Goal: Information Seeking & Learning: Check status

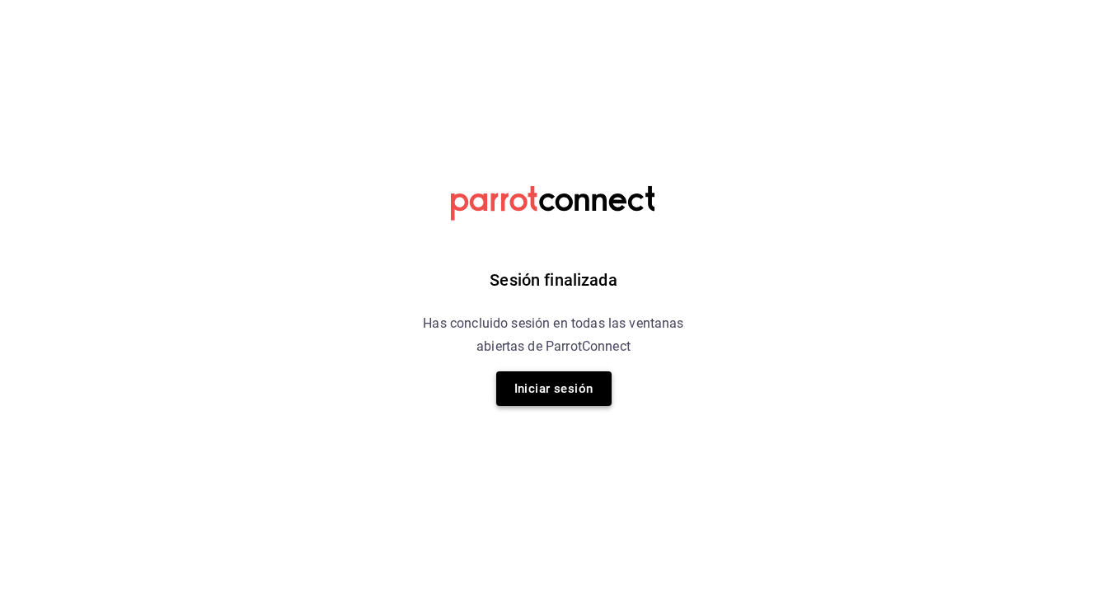
click at [530, 382] on button "Iniciar sesión" at bounding box center [553, 389] width 115 height 35
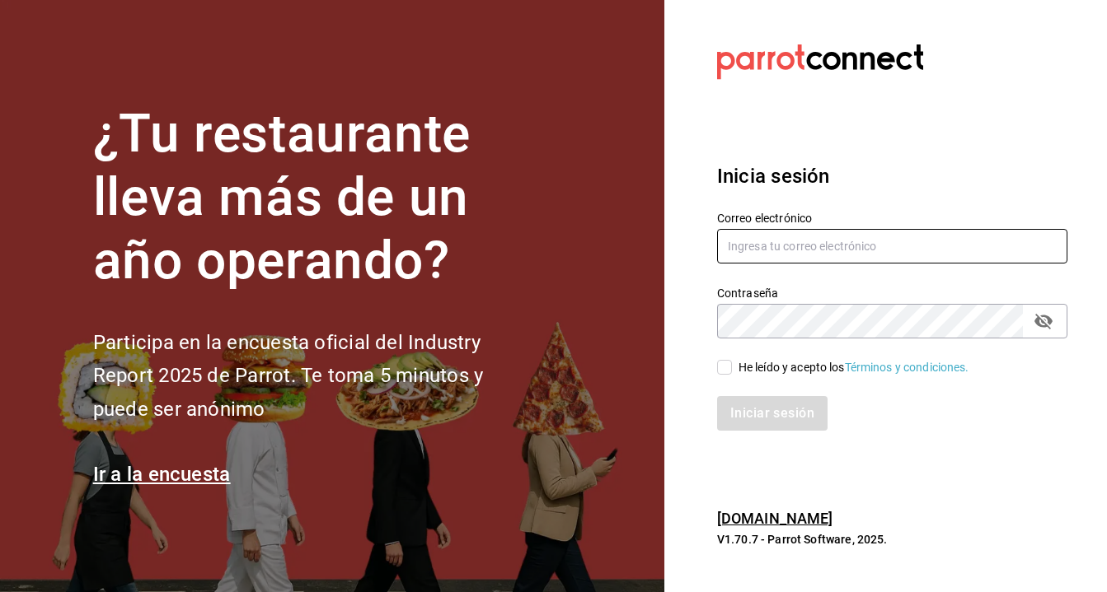
click at [760, 246] on input "text" at bounding box center [892, 246] width 350 height 35
type input "bernardo@breno.com.mx"
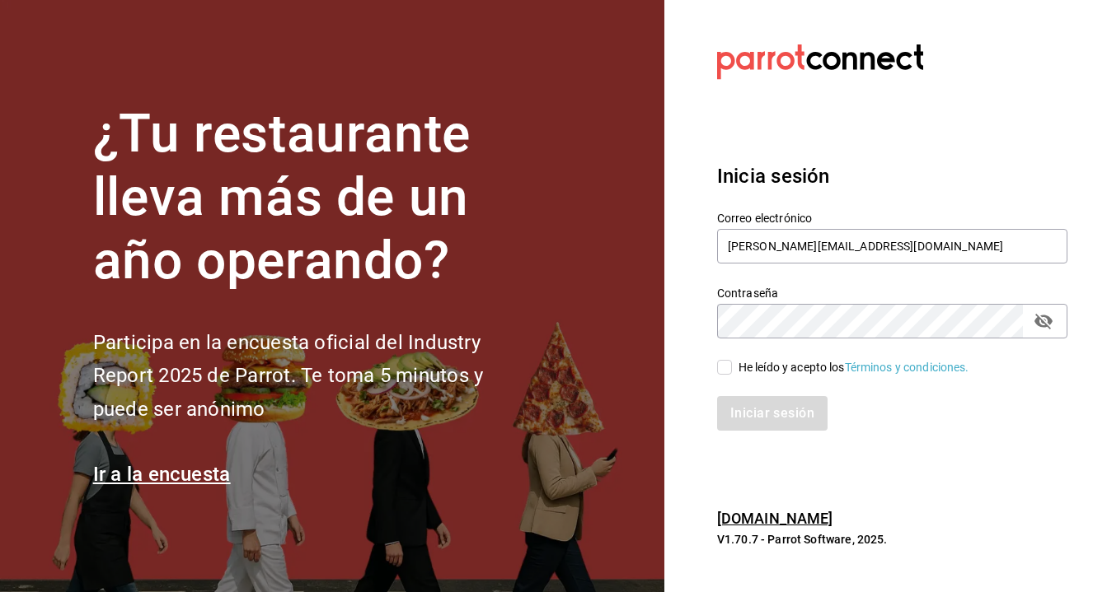
click at [711, 365] on div "He leído y acepto los Términos y condiciones." at bounding box center [882, 358] width 370 height 38
click at [734, 378] on div "Iniciar sesión" at bounding box center [882, 404] width 370 height 54
click at [726, 372] on input "He leído y acepto los Términos y condiciones." at bounding box center [724, 367] width 15 height 15
checkbox input "true"
click at [737, 406] on button "Iniciar sesión" at bounding box center [773, 413] width 112 height 35
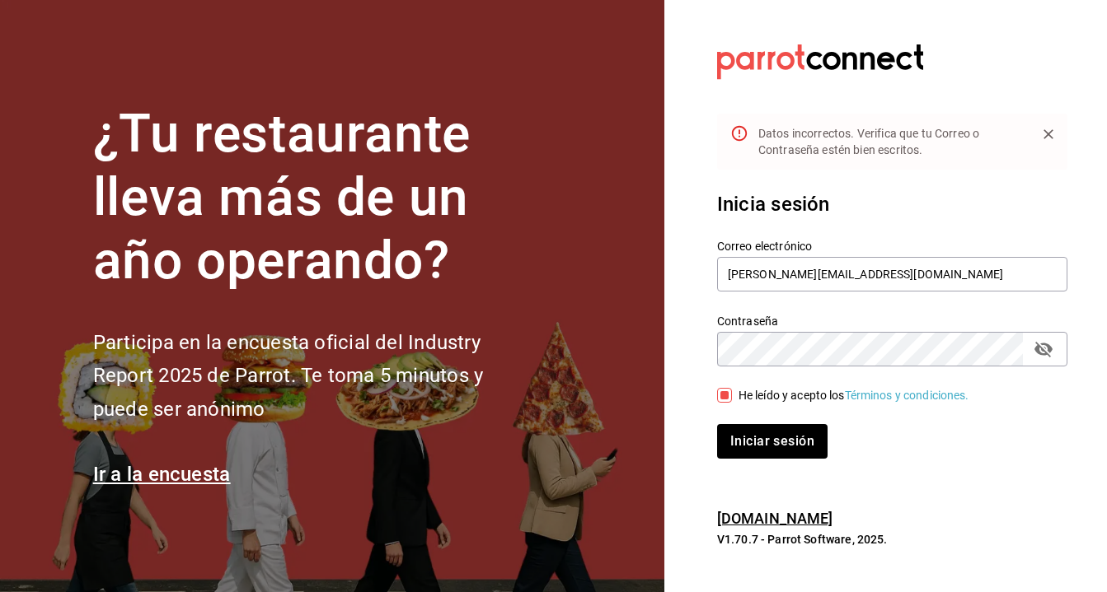
click at [1036, 345] on icon "passwordField" at bounding box center [1043, 350] width 18 height 16
click at [743, 454] on button "Iniciar sesión" at bounding box center [773, 441] width 112 height 35
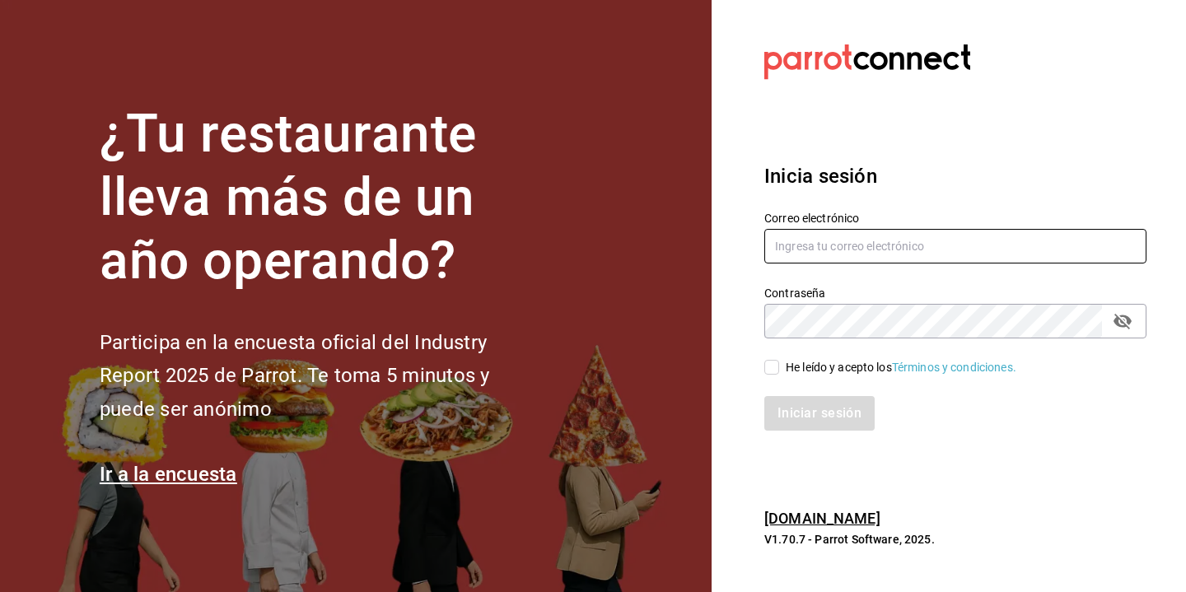
click at [954, 239] on input "text" at bounding box center [956, 246] width 382 height 35
type input "[PERSON_NAME][EMAIL_ADDRESS][PERSON_NAME][DOMAIN_NAME]"
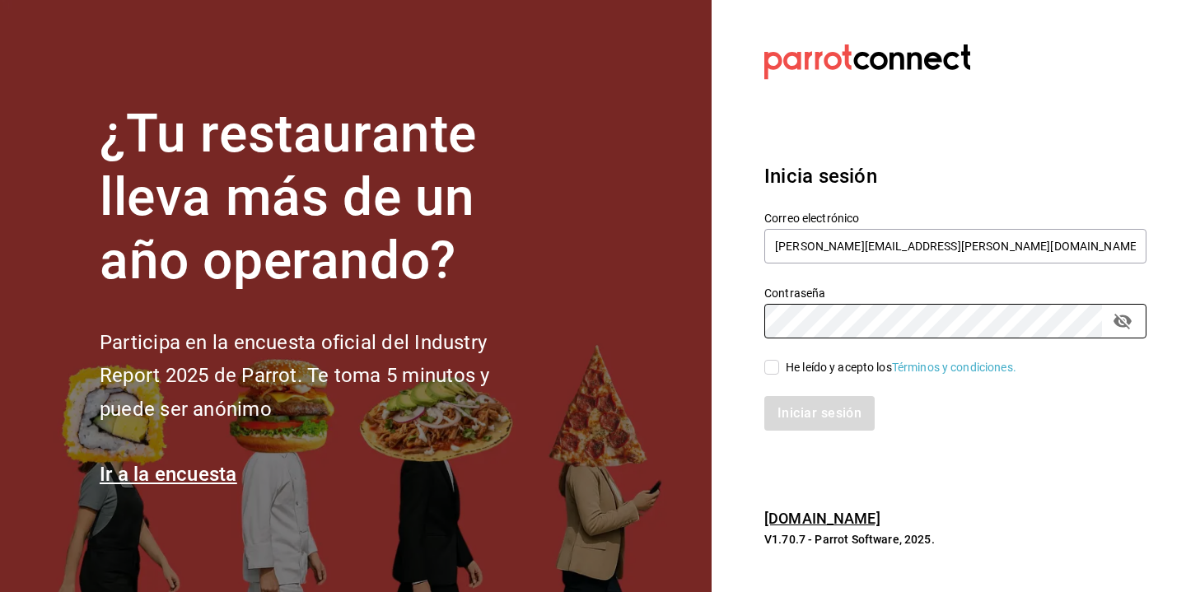
click at [770, 367] on input "He leído y acepto los Términos y condiciones." at bounding box center [772, 367] width 15 height 15
checkbox input "true"
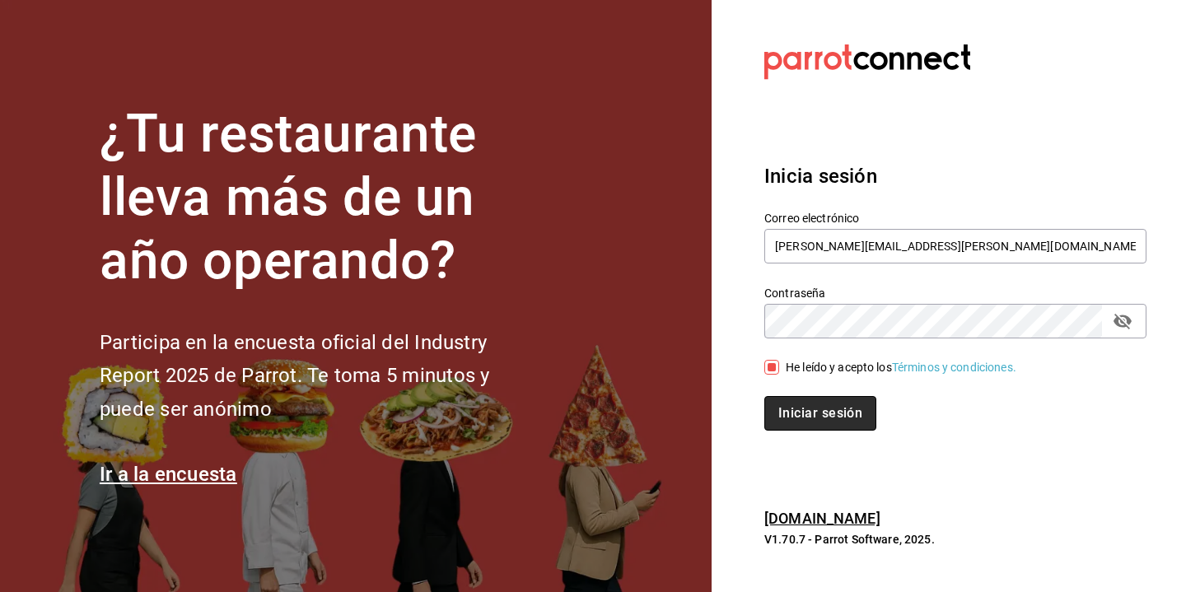
click at [799, 397] on button "Iniciar sesión" at bounding box center [821, 413] width 112 height 35
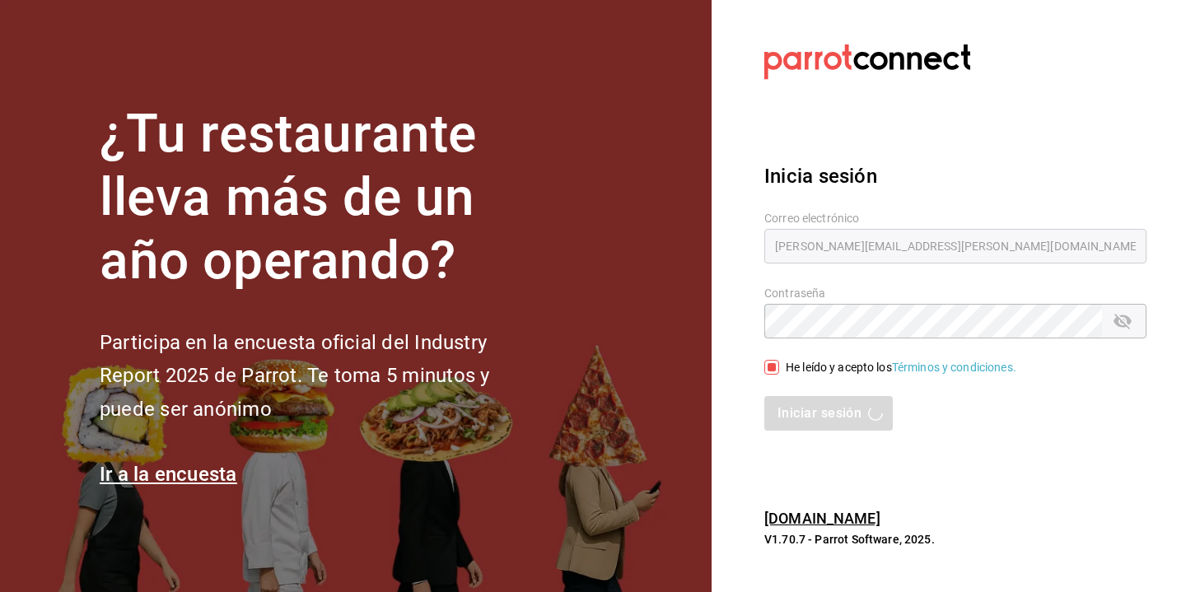
click at [936, 471] on section "Datos incorrectos. Verifica que tu Correo o Contraseña estén bien escritos. Ini…" at bounding box center [949, 296] width 475 height 592
click at [859, 421] on div "Iniciar sesión" at bounding box center [956, 413] width 382 height 35
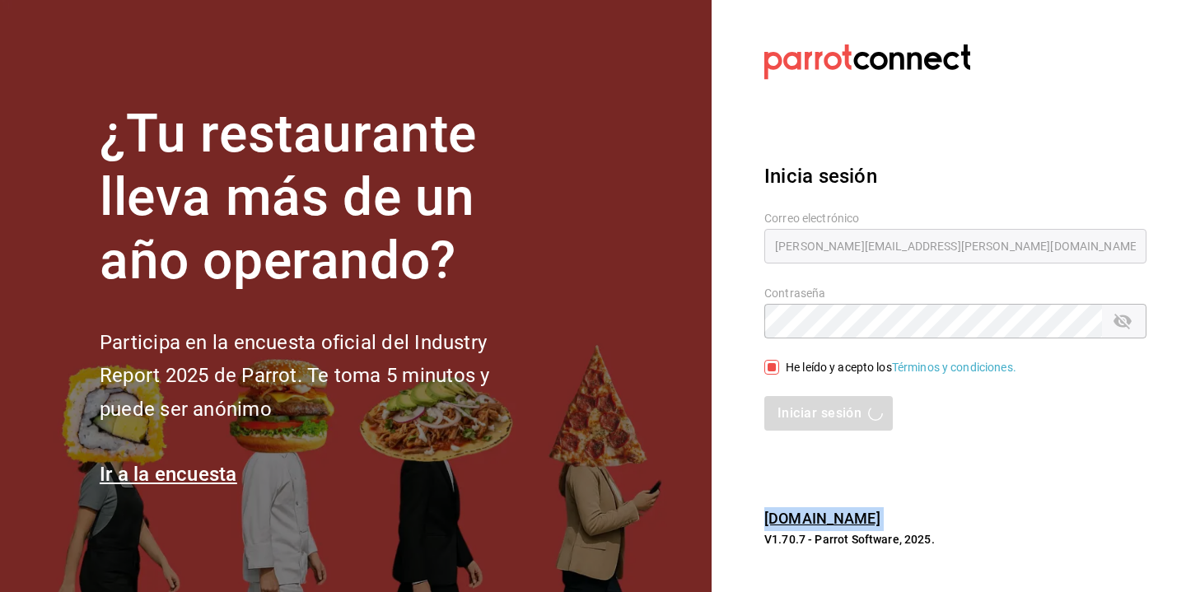
click at [859, 421] on div "Iniciar sesión" at bounding box center [956, 413] width 382 height 35
click at [849, 507] on section "Datos incorrectos. Verifica que tu Correo o Contraseña estén bien escritos. Ini…" at bounding box center [949, 296] width 475 height 592
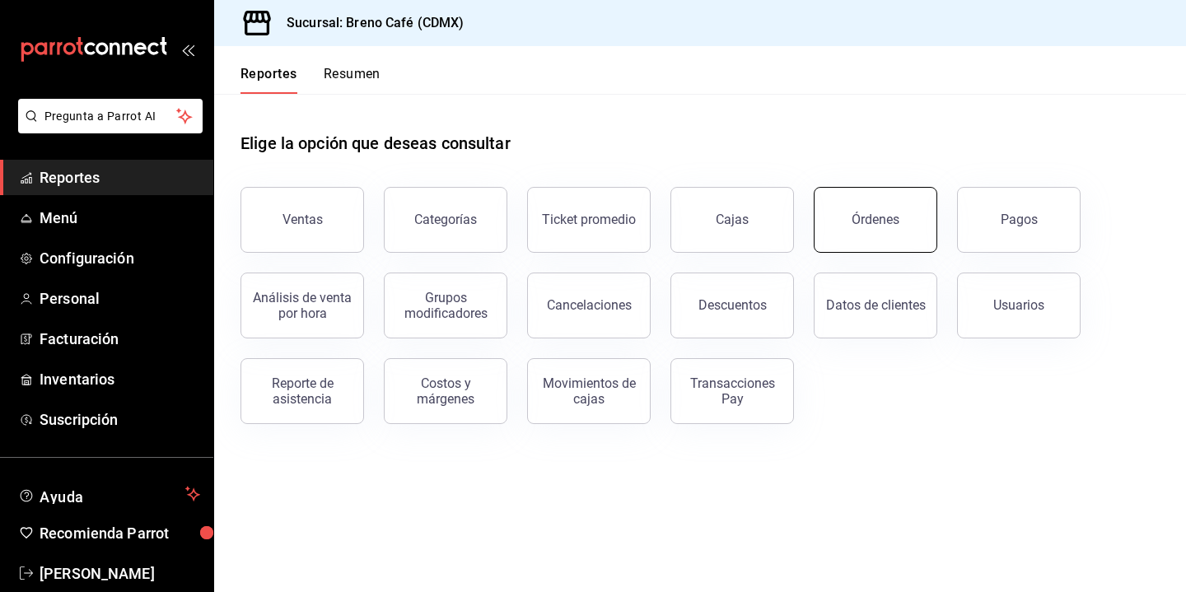
click at [885, 228] on button "Órdenes" at bounding box center [876, 220] width 124 height 66
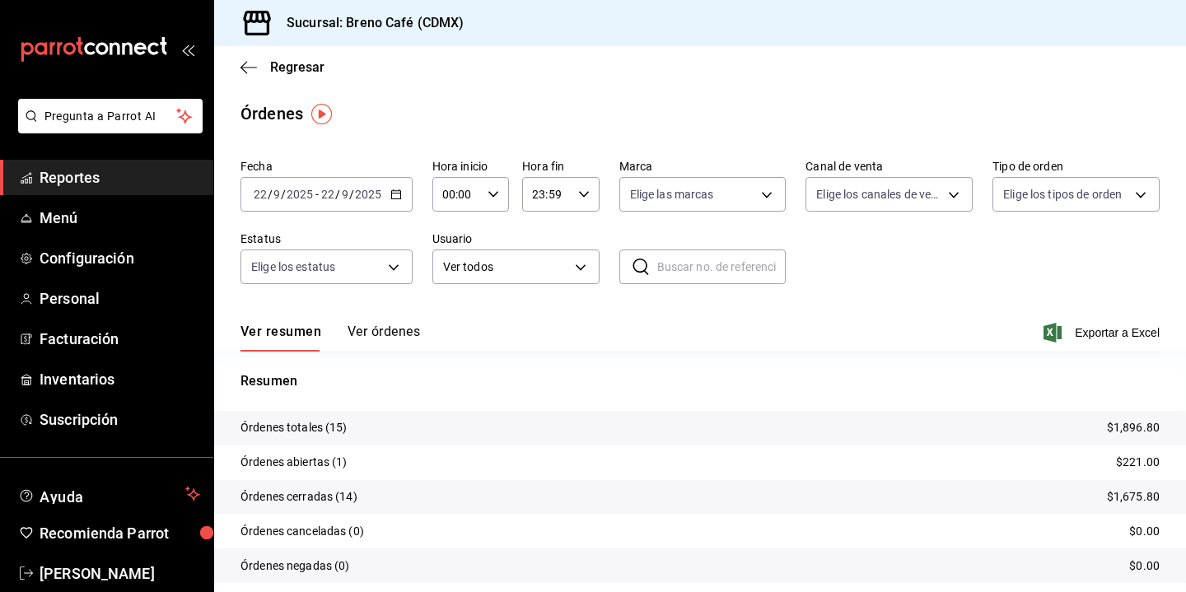
click at [392, 192] on icon "button" at bounding box center [397, 195] width 12 height 12
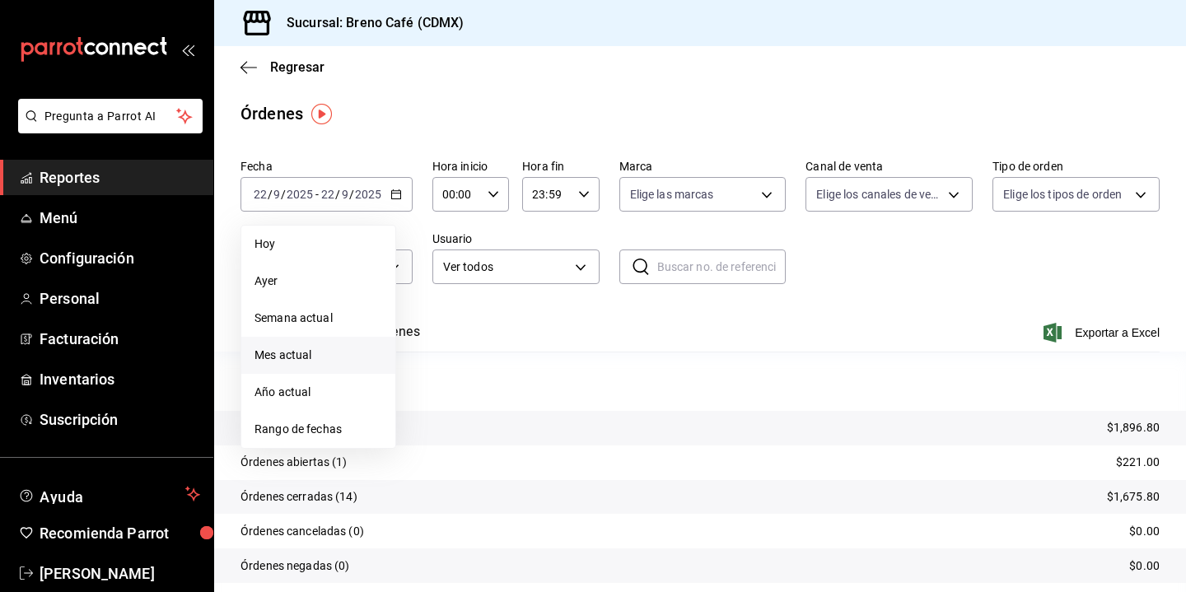
click at [306, 362] on span "Mes actual" at bounding box center [319, 355] width 128 height 17
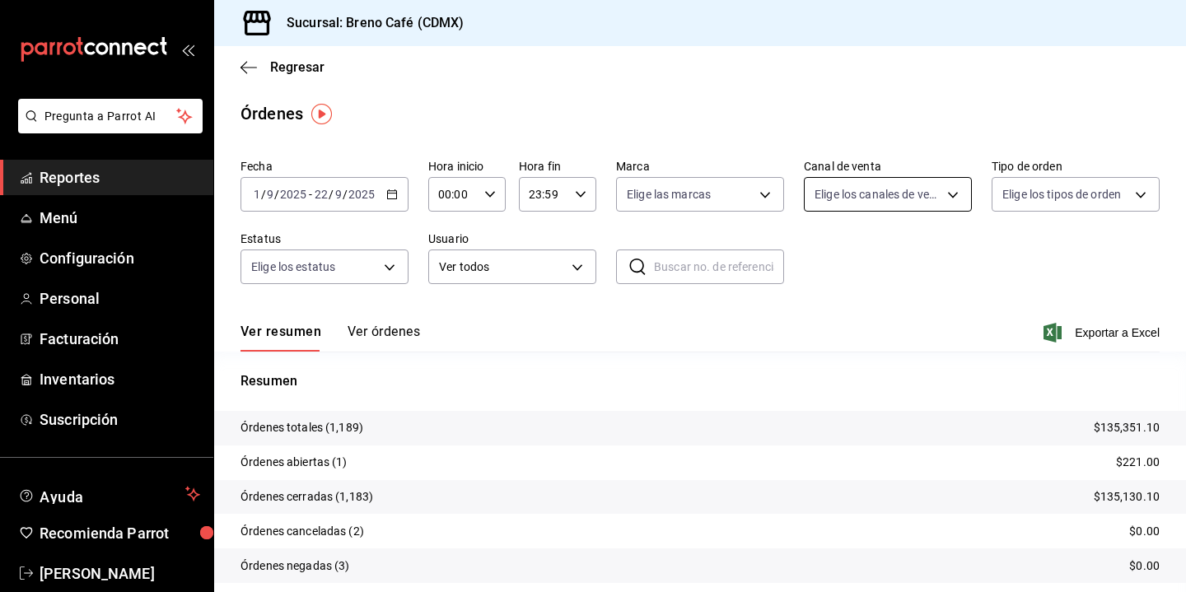
click at [860, 197] on body "Pregunta a Parrot AI Reportes Menú Configuración Personal Facturación Inventari…" at bounding box center [593, 296] width 1186 height 592
click at [821, 354] on input "checkbox" at bounding box center [822, 351] width 15 height 15
checkbox input "true"
type input "UBER_EATS"
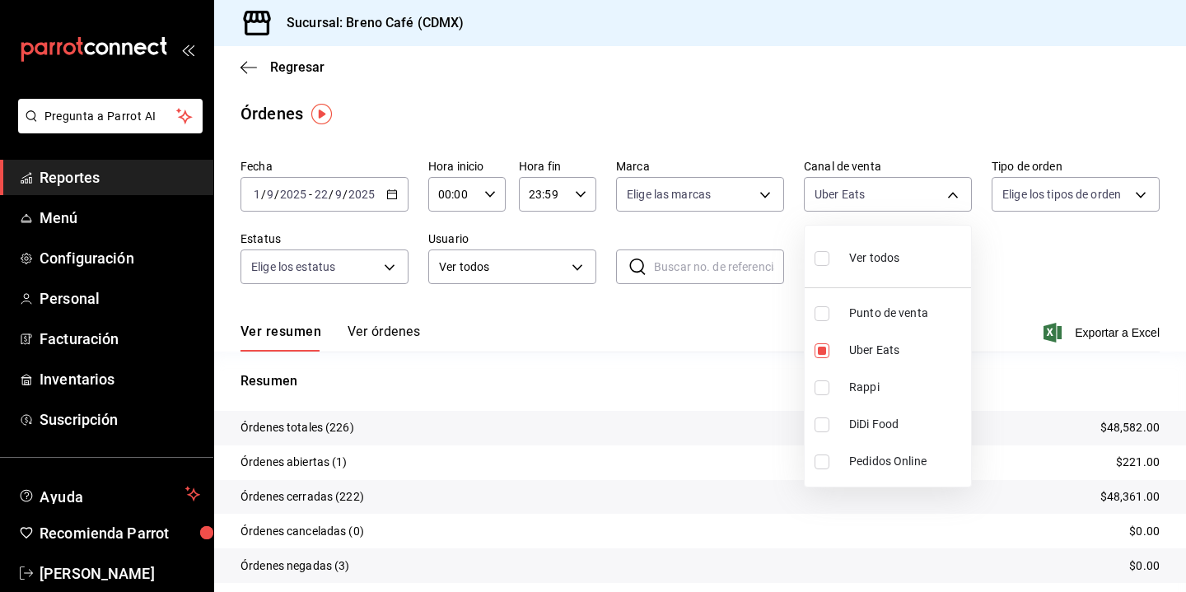
click at [971, 117] on div at bounding box center [593, 296] width 1186 height 592
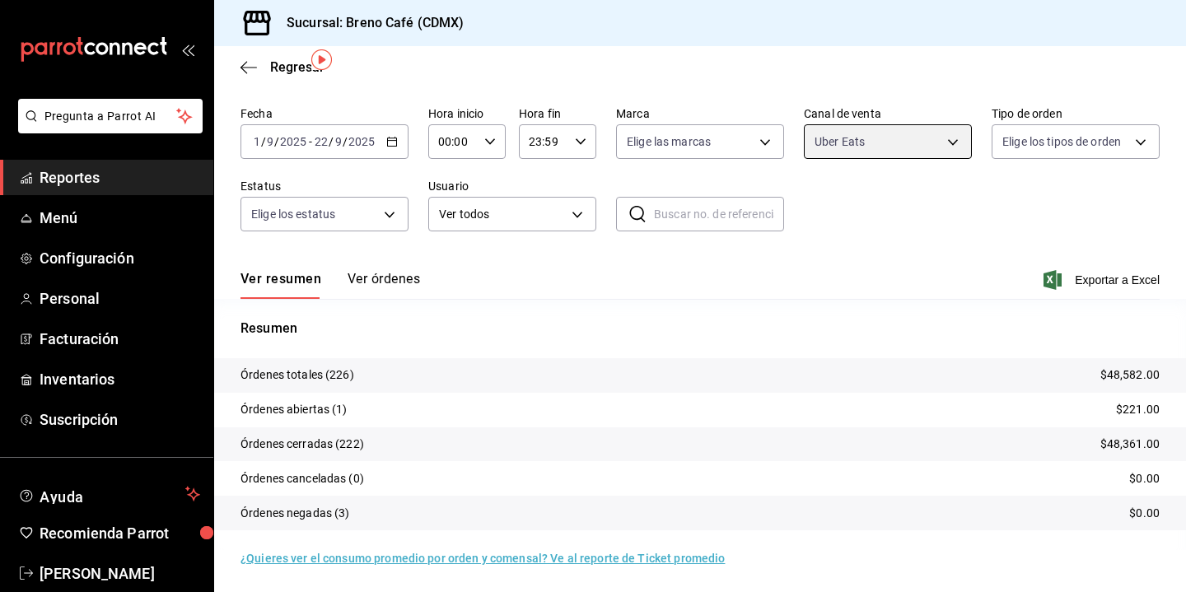
scroll to position [54, 0]
click at [395, 274] on button "Ver órdenes" at bounding box center [384, 283] width 73 height 28
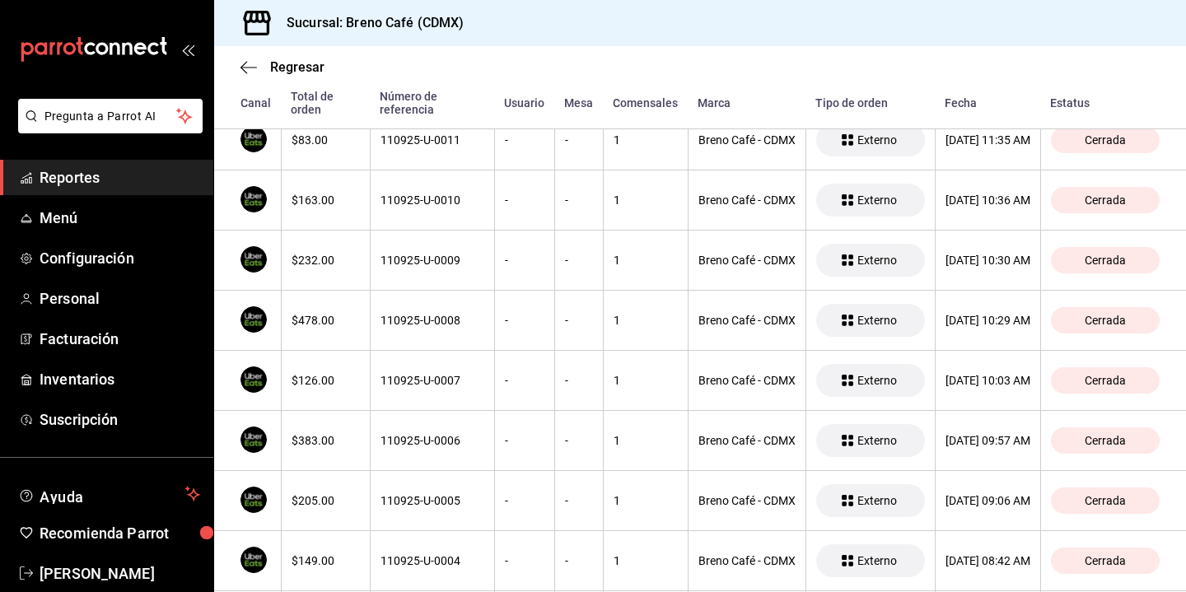
scroll to position [6881, 0]
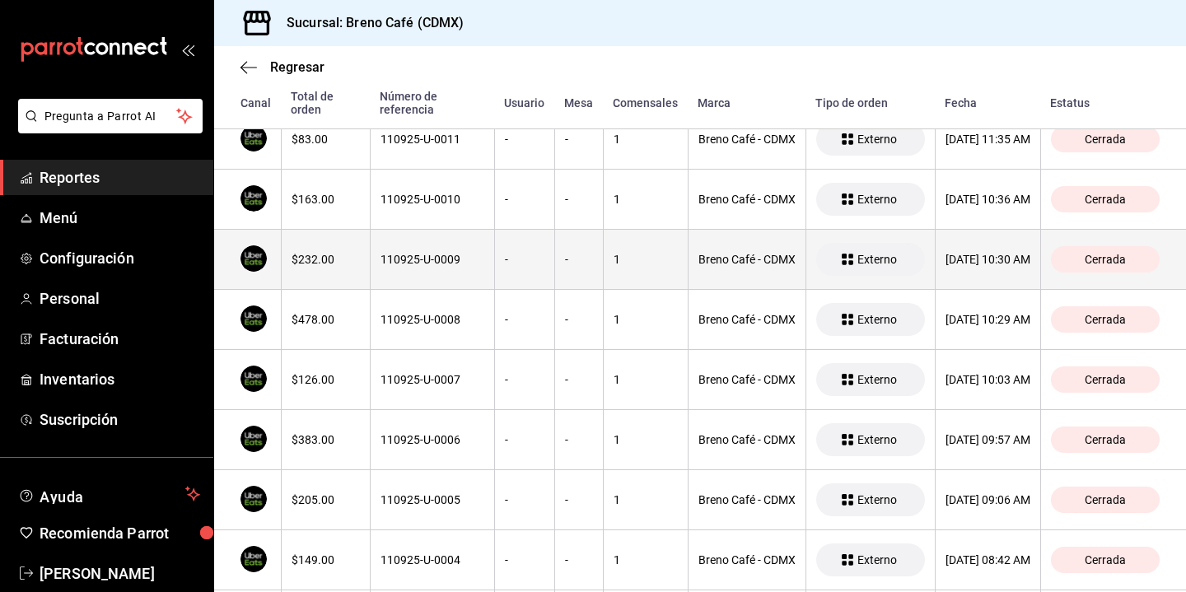
click at [417, 257] on div "110925-U-0009" at bounding box center [433, 259] width 104 height 13
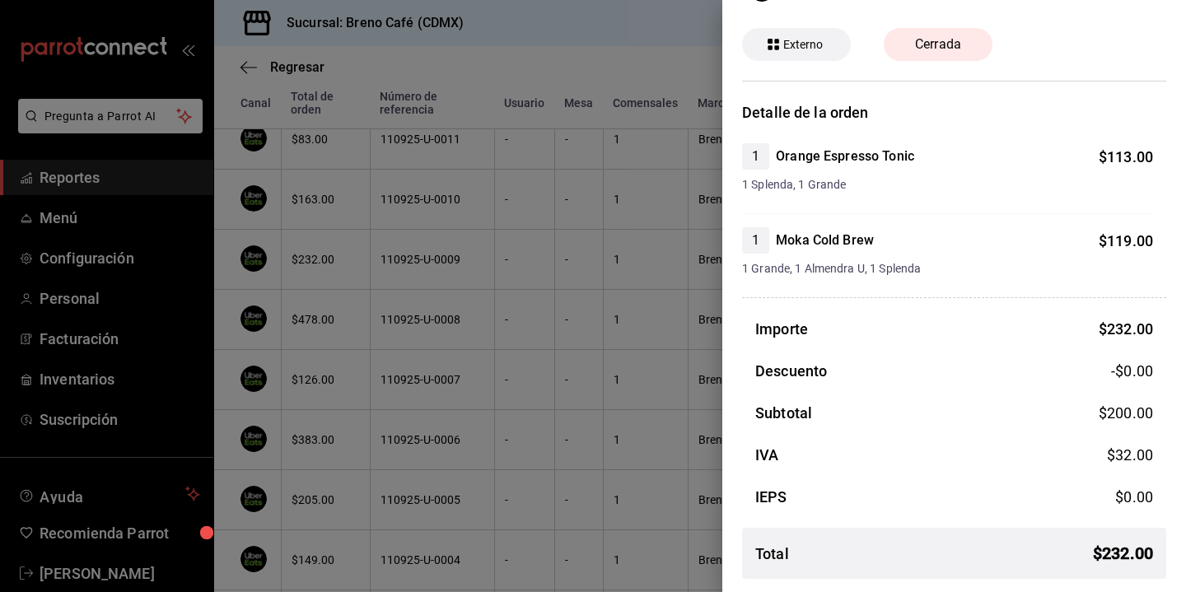
scroll to position [0, 0]
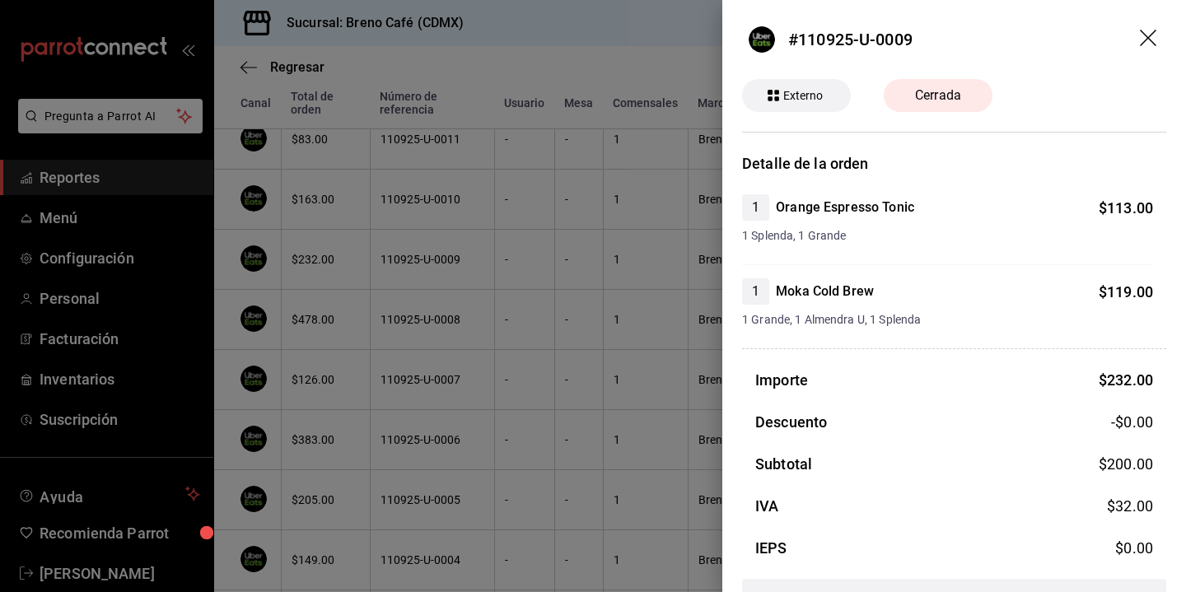
click at [793, 100] on span "Externo" at bounding box center [804, 95] width 54 height 17
click at [1149, 49] on icon "drag" at bounding box center [1150, 40] width 20 height 20
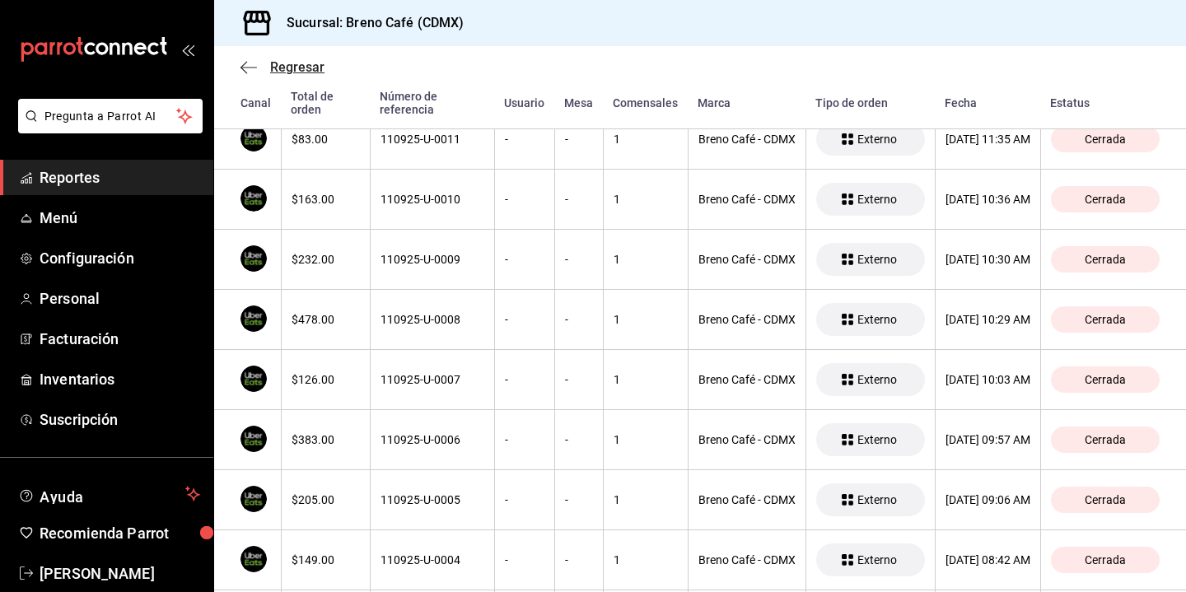
click at [251, 69] on icon "button" at bounding box center [249, 67] width 16 height 15
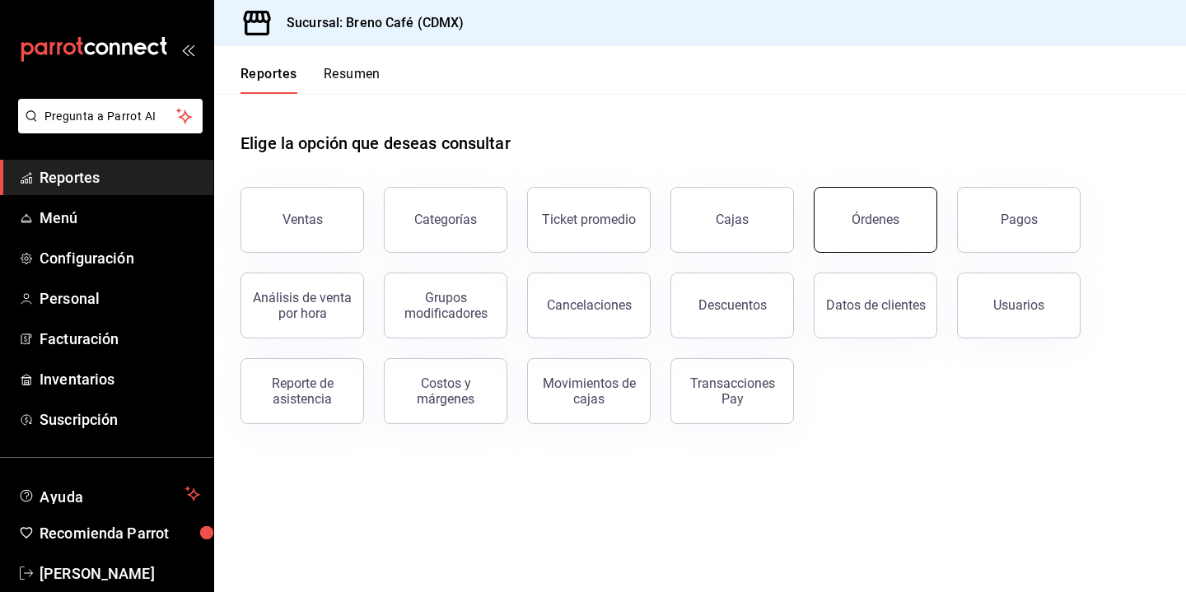
click at [898, 238] on button "Órdenes" at bounding box center [876, 220] width 124 height 66
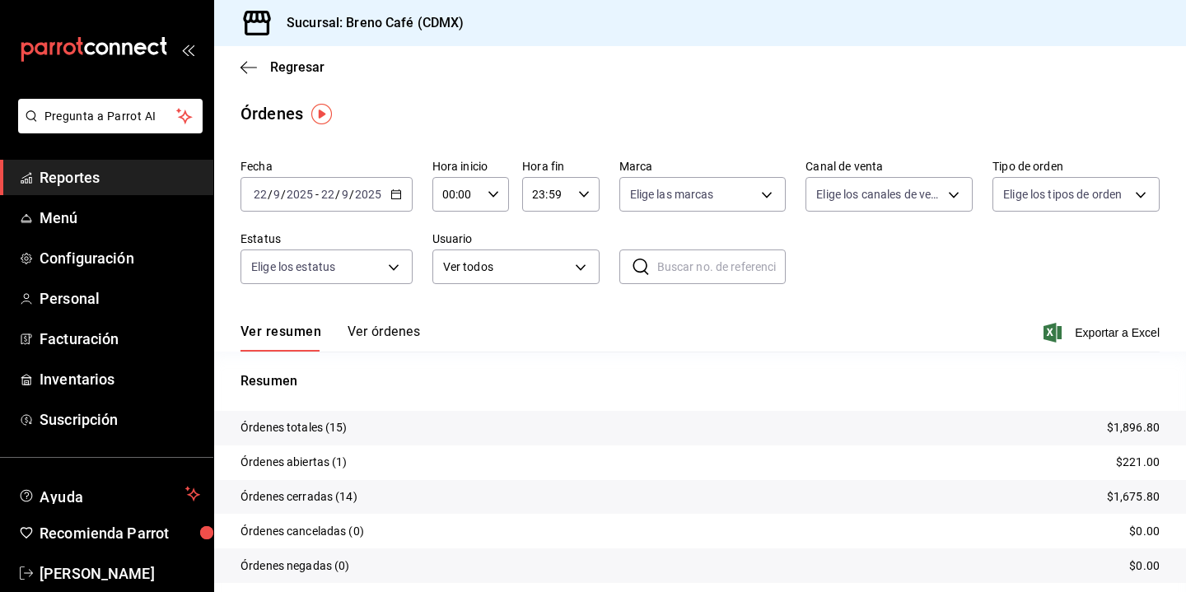
click at [380, 336] on button "Ver órdenes" at bounding box center [384, 338] width 73 height 28
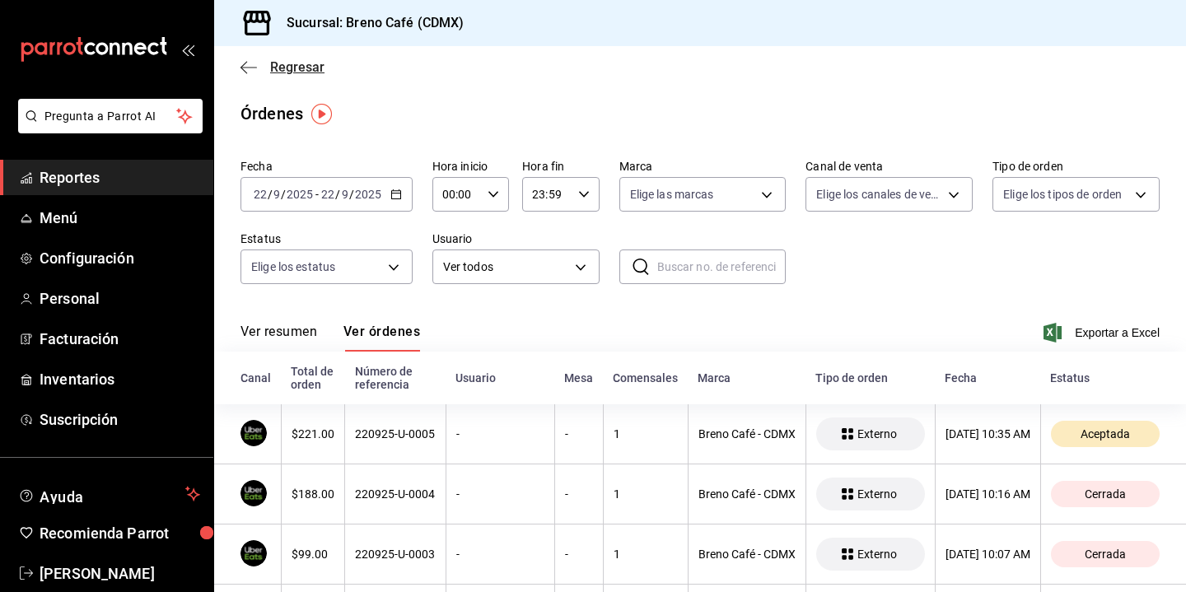
click at [282, 67] on span "Regresar" at bounding box center [297, 67] width 54 height 16
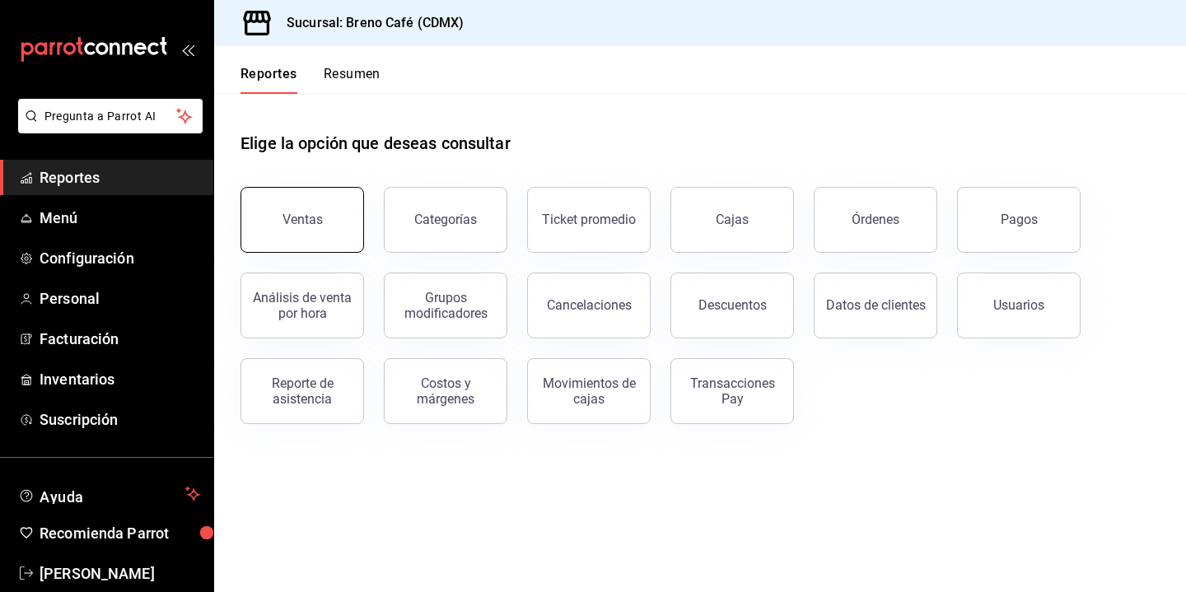
click at [327, 243] on button "Ventas" at bounding box center [303, 220] width 124 height 66
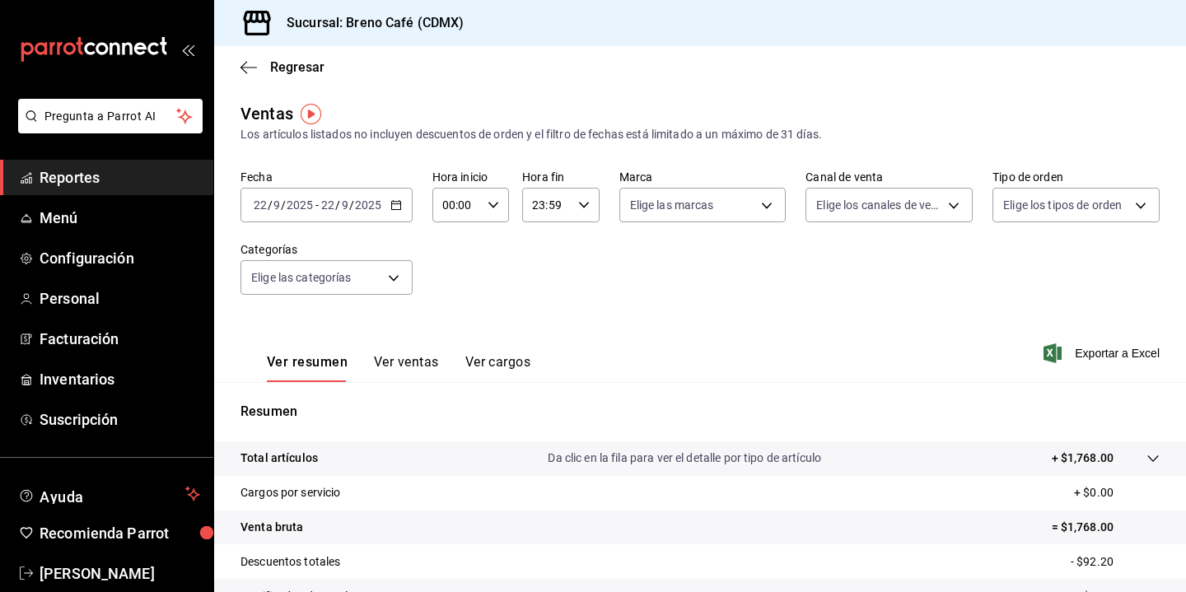
click at [402, 371] on button "Ver ventas" at bounding box center [406, 368] width 65 height 28
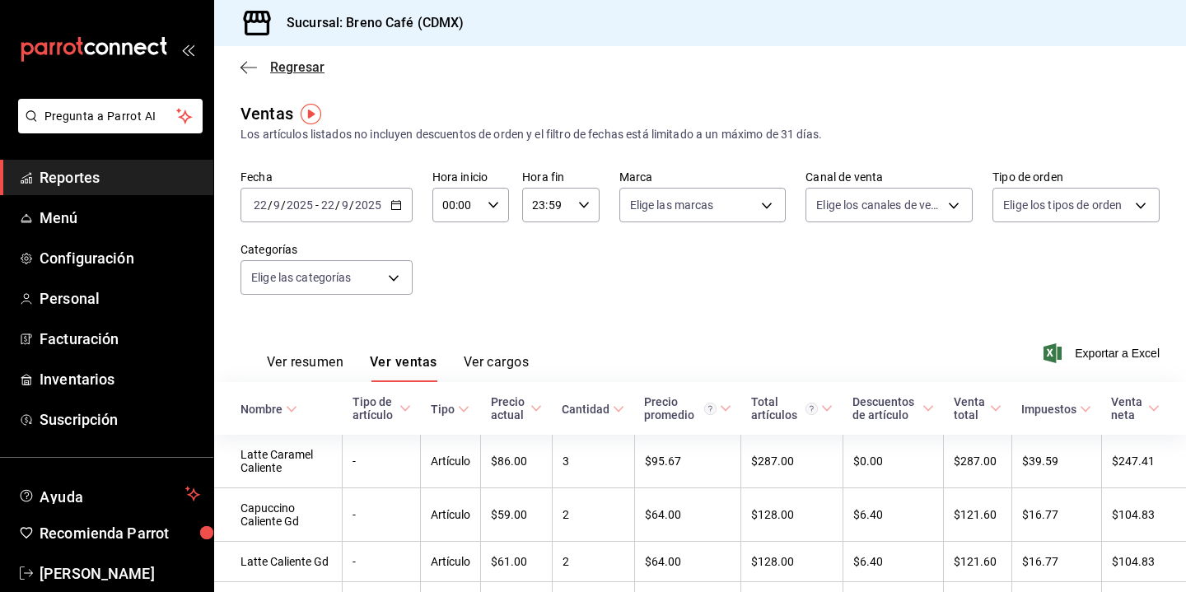
click at [289, 66] on span "Regresar" at bounding box center [297, 67] width 54 height 16
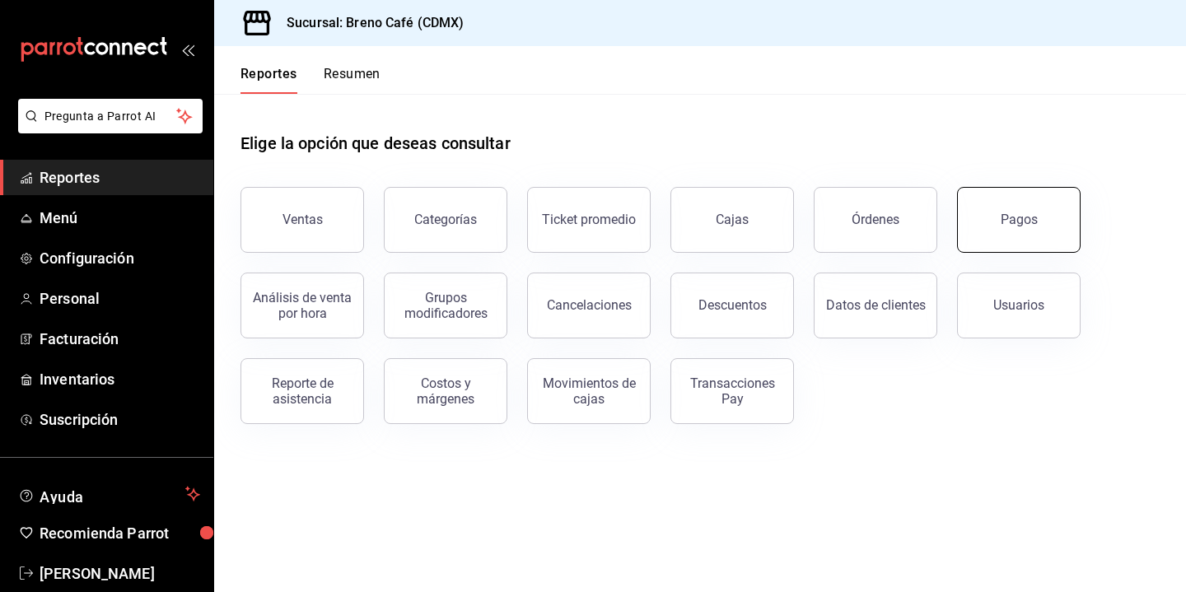
click at [985, 225] on button "Pagos" at bounding box center [1019, 220] width 124 height 66
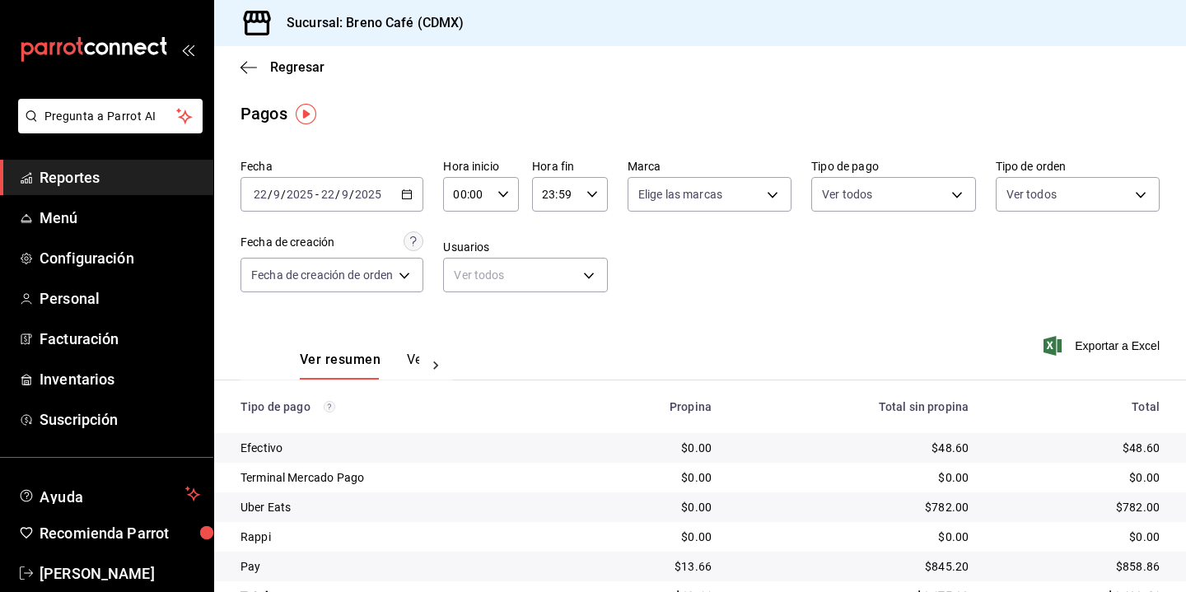
click at [433, 364] on icon at bounding box center [436, 366] width 16 height 16
click at [379, 362] on button "Ver pagos" at bounding box center [389, 366] width 62 height 28
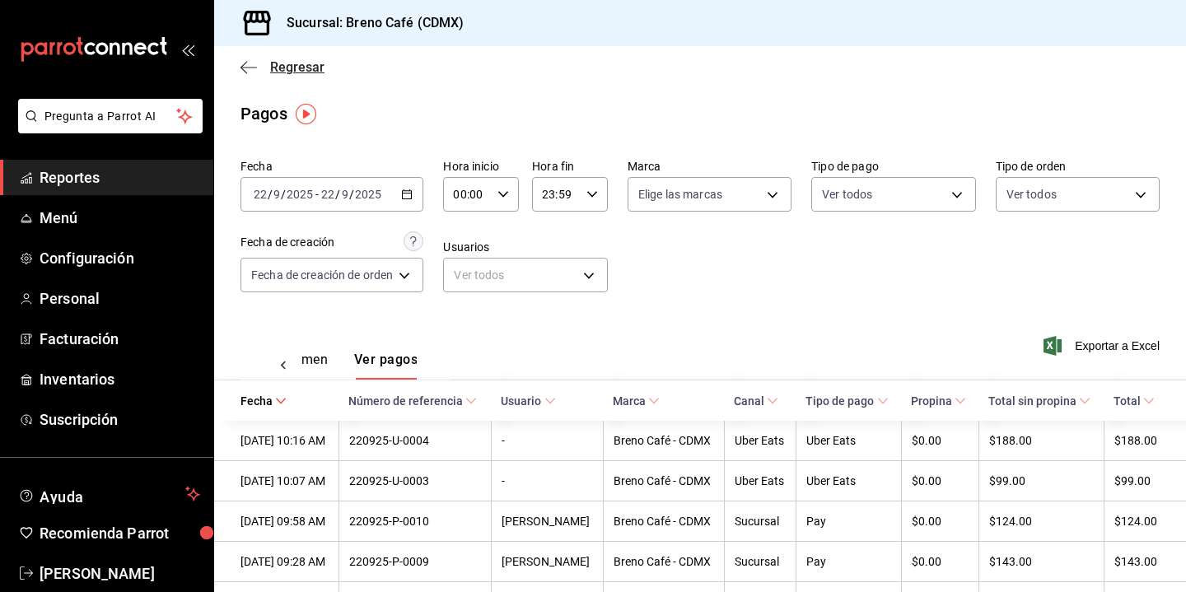
click at [257, 73] on span "Regresar" at bounding box center [283, 67] width 84 height 16
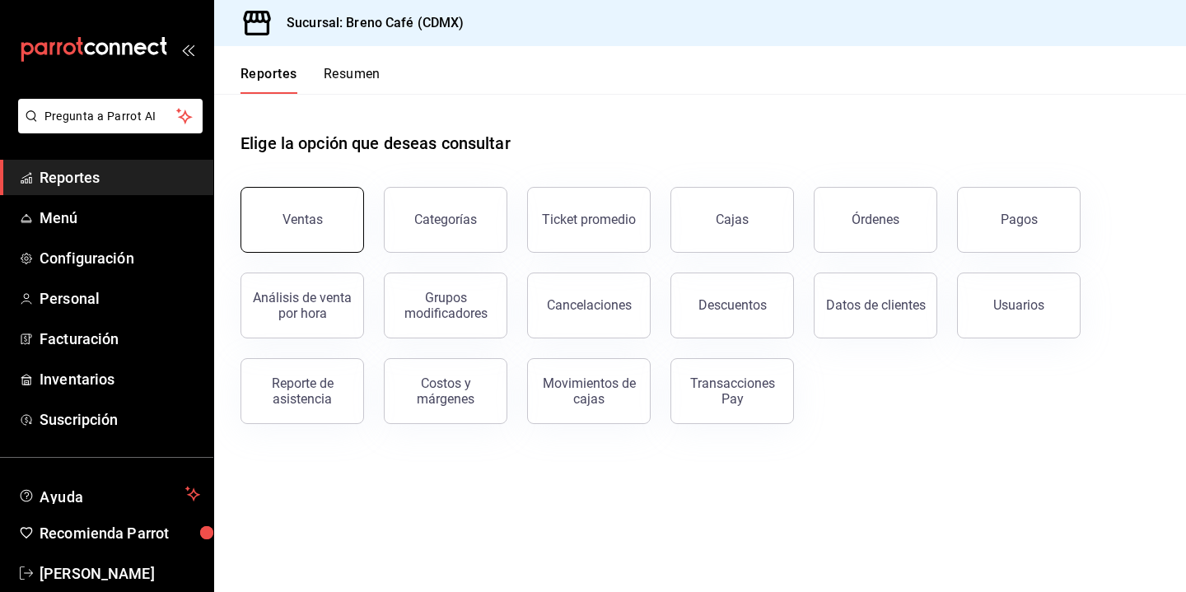
click at [328, 218] on button "Ventas" at bounding box center [303, 220] width 124 height 66
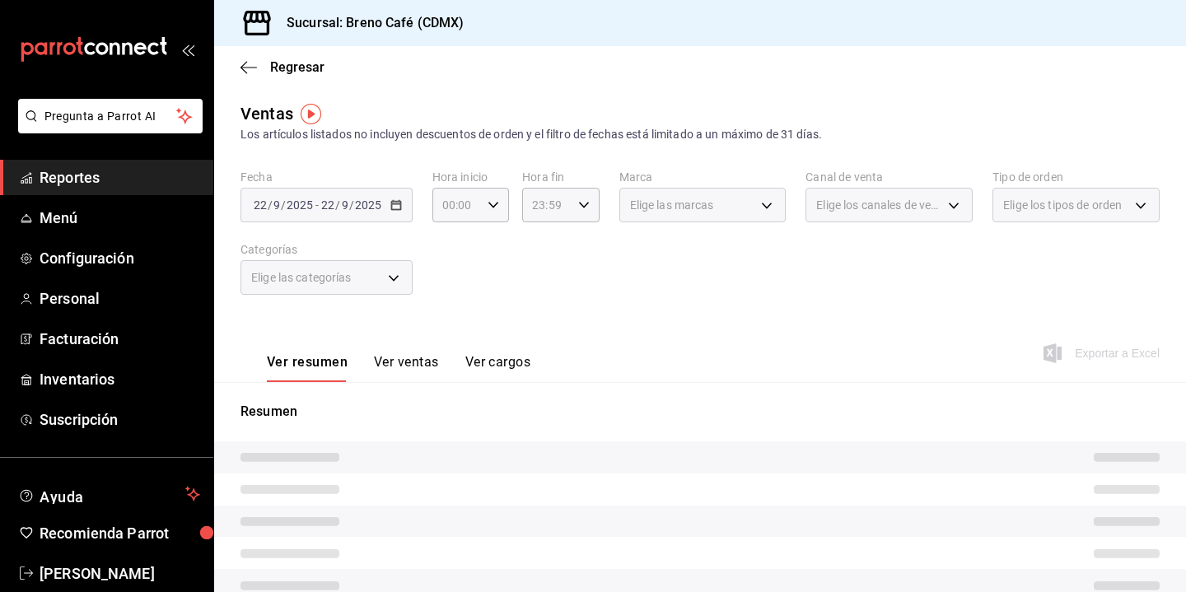
click at [412, 360] on button "Ver ventas" at bounding box center [406, 368] width 65 height 28
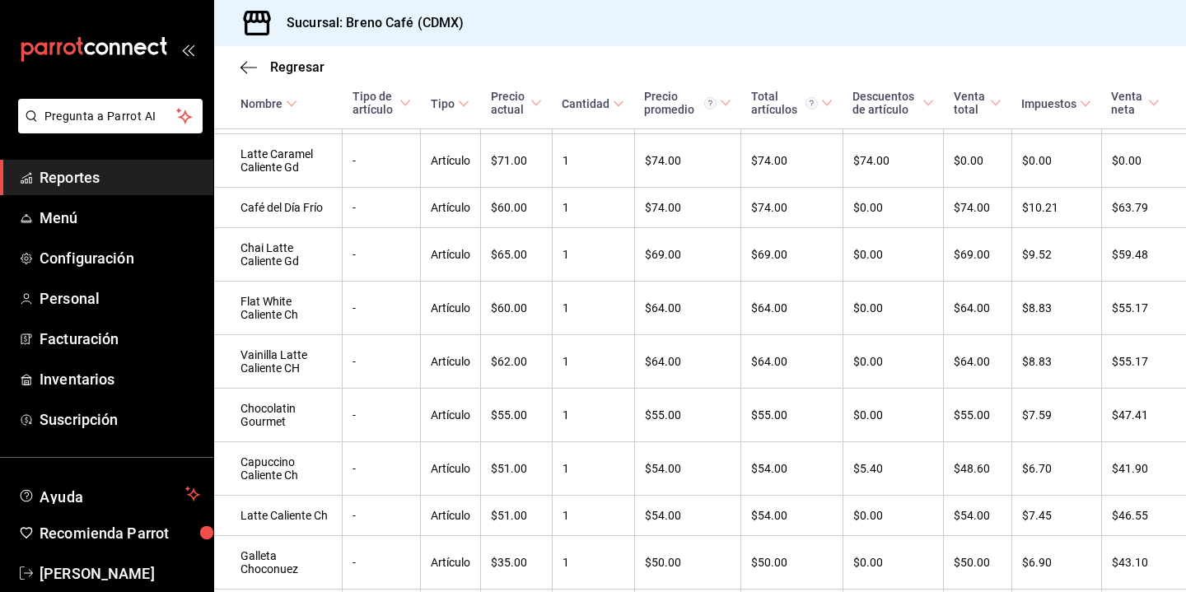
scroll to position [994, 0]
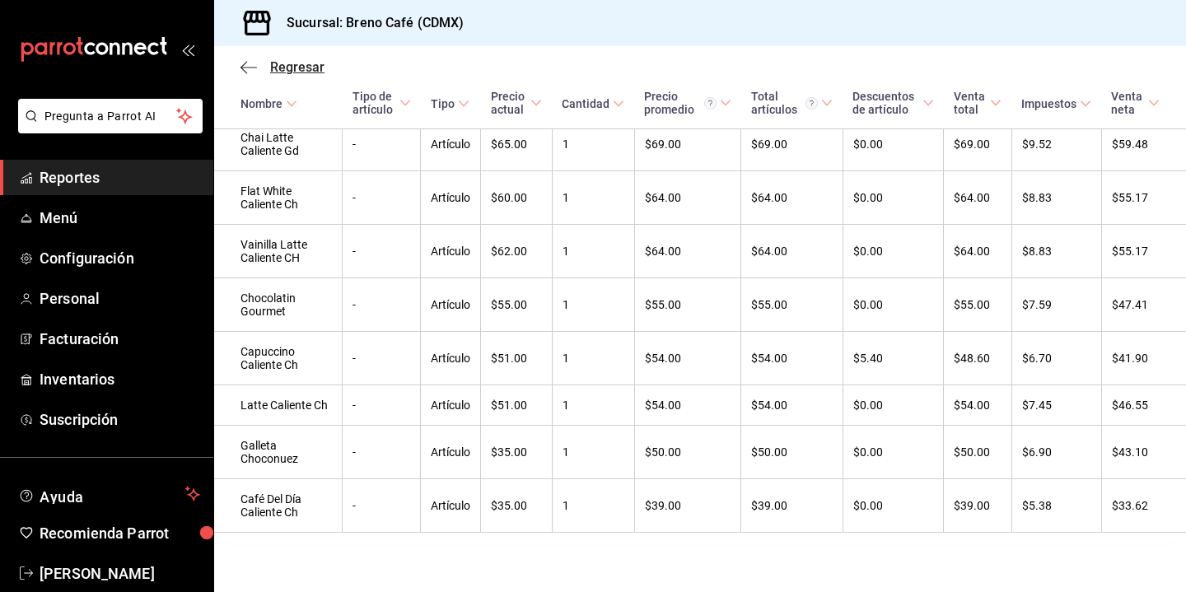
click at [280, 64] on span "Regresar" at bounding box center [297, 67] width 54 height 16
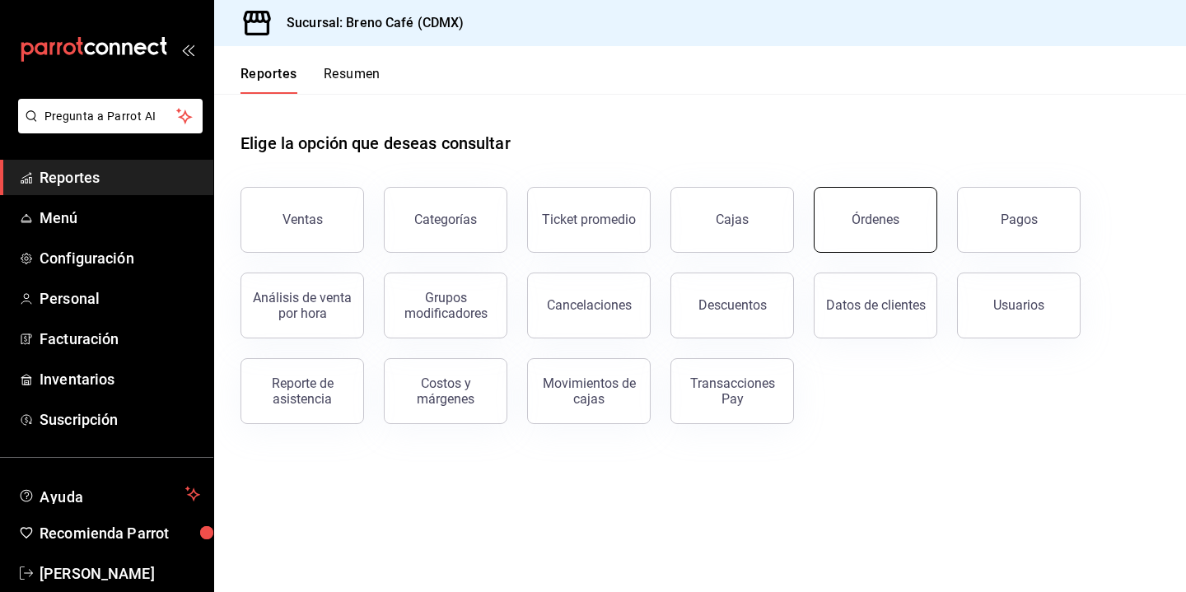
click at [914, 216] on button "Órdenes" at bounding box center [876, 220] width 124 height 66
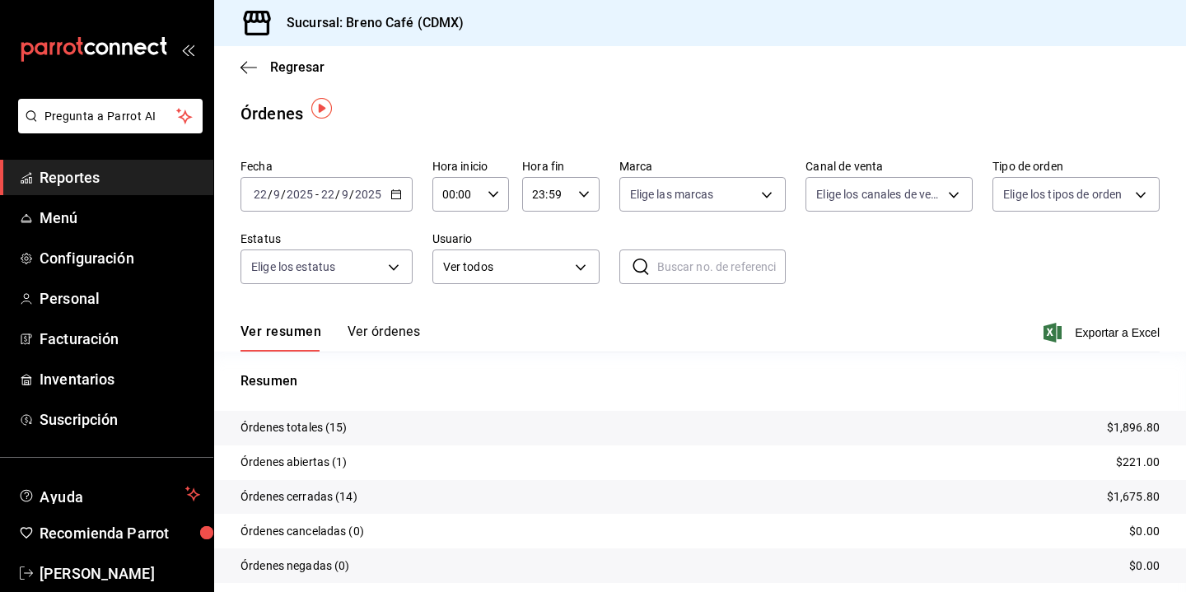
scroll to position [54, 0]
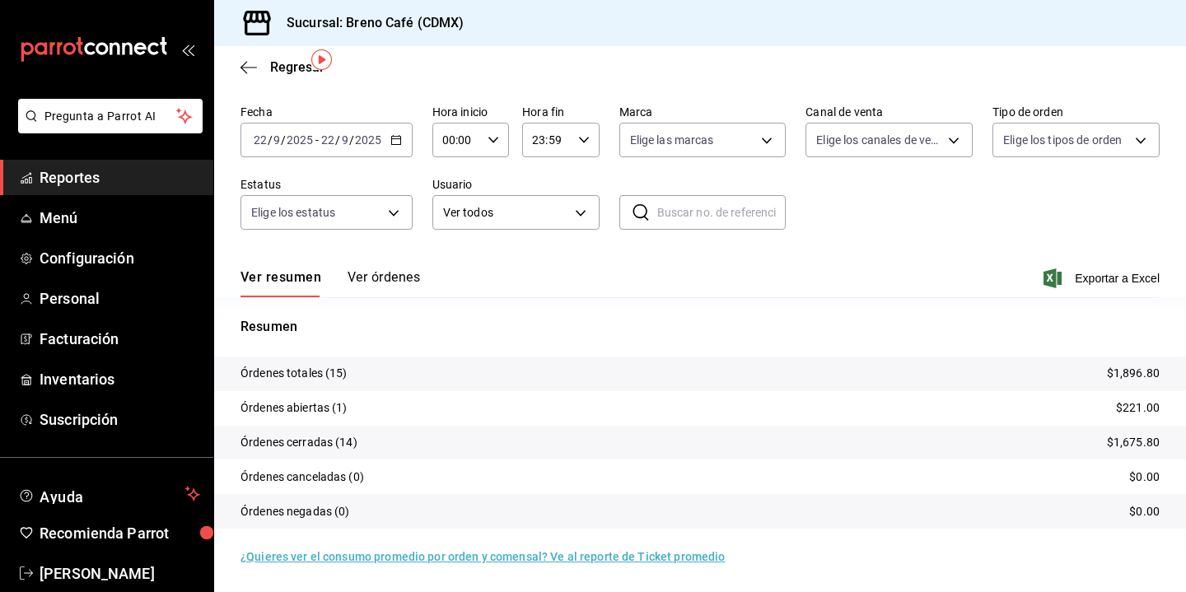
click at [392, 149] on div "[DATE] [DATE] - [DATE] [DATE]" at bounding box center [327, 140] width 172 height 35
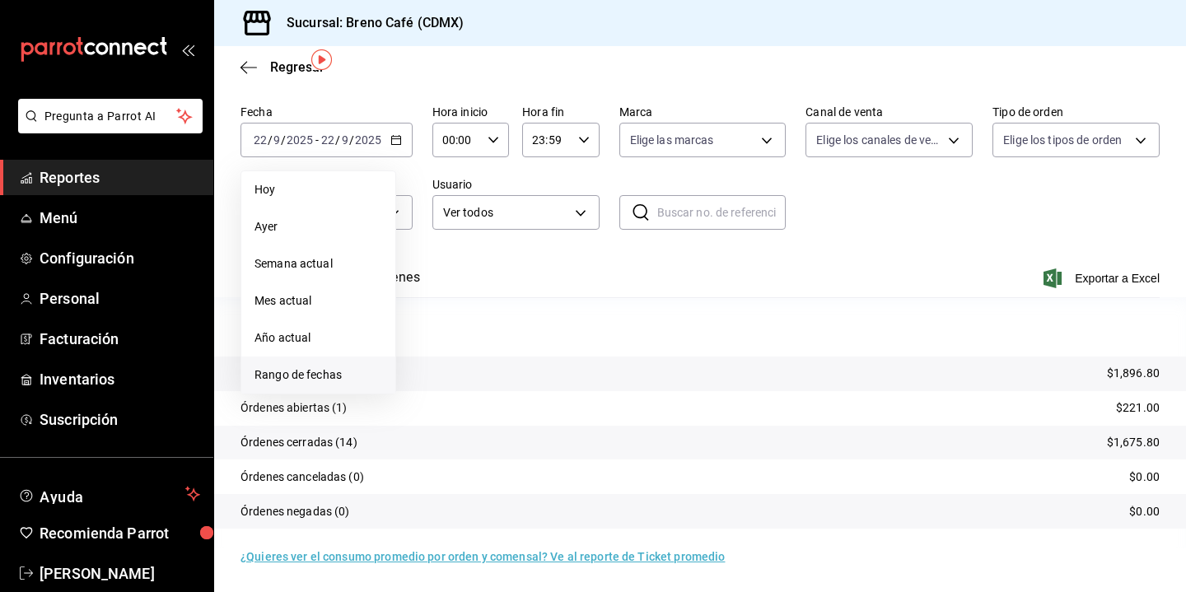
click at [306, 374] on span "Rango de fechas" at bounding box center [319, 375] width 128 height 17
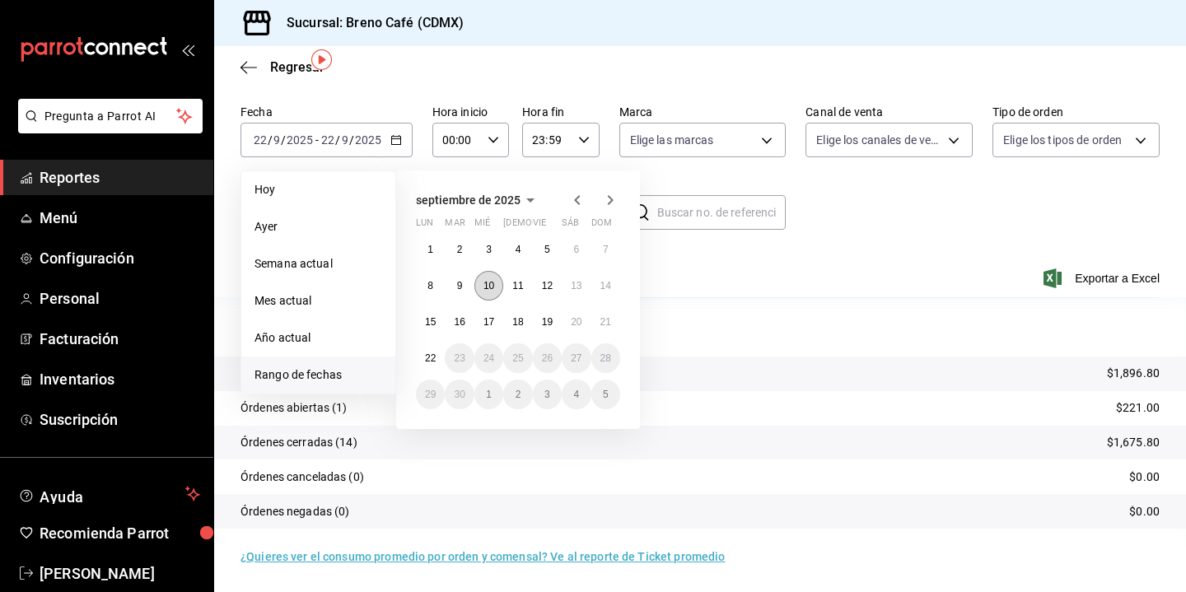
click at [489, 283] on abbr "10" at bounding box center [489, 286] width 11 height 12
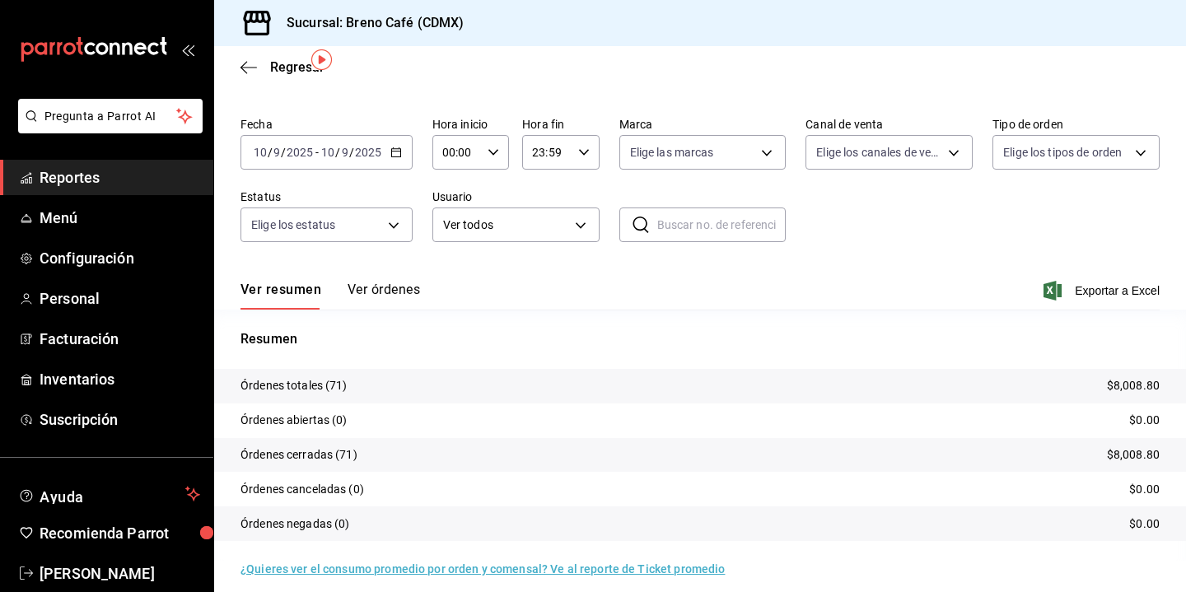
scroll to position [54, 0]
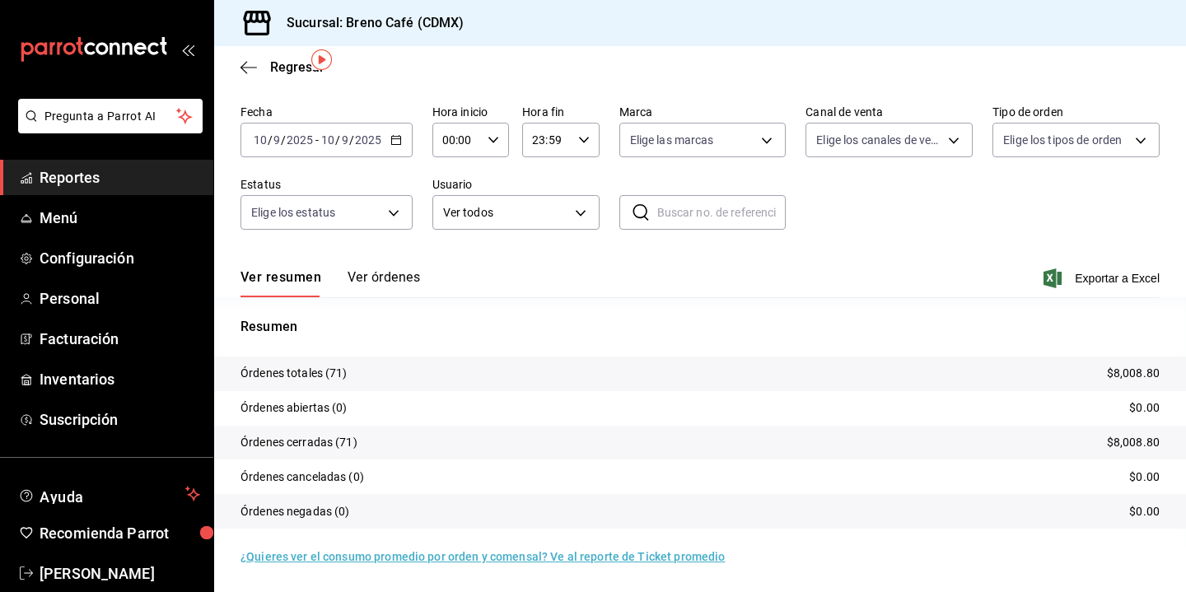
click at [408, 274] on button "Ver órdenes" at bounding box center [384, 283] width 73 height 28
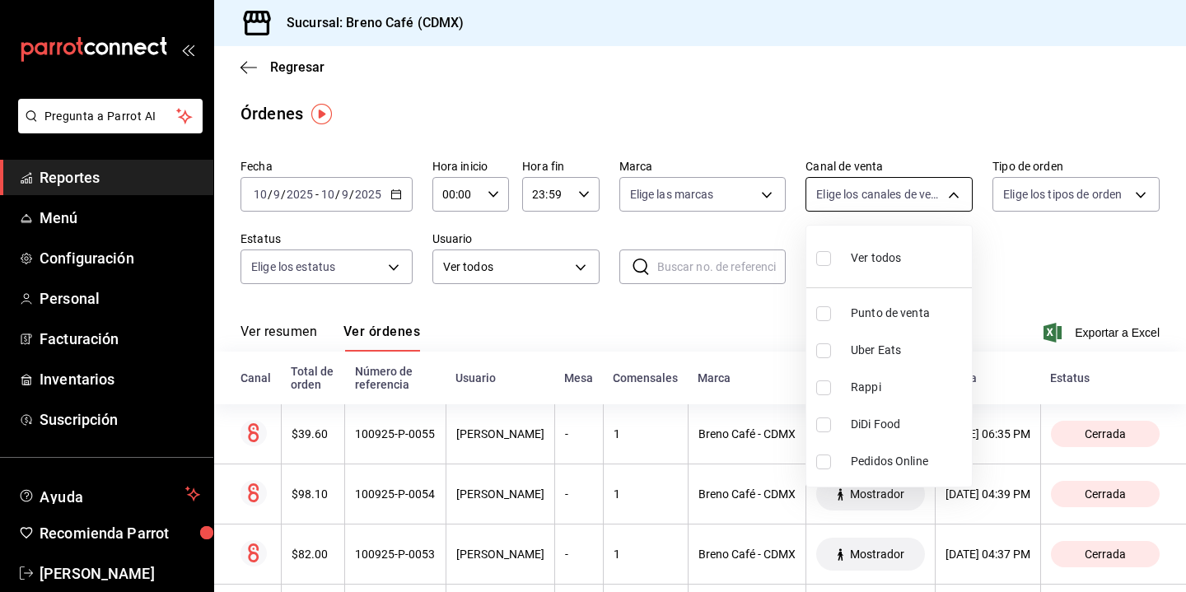
click at [886, 203] on body "Pregunta a Parrot AI Reportes Menú Configuración Personal Facturación Inventari…" at bounding box center [593, 296] width 1186 height 592
click at [864, 349] on span "Uber Eats" at bounding box center [908, 350] width 115 height 17
type input "UBER_EATS"
checkbox input "true"
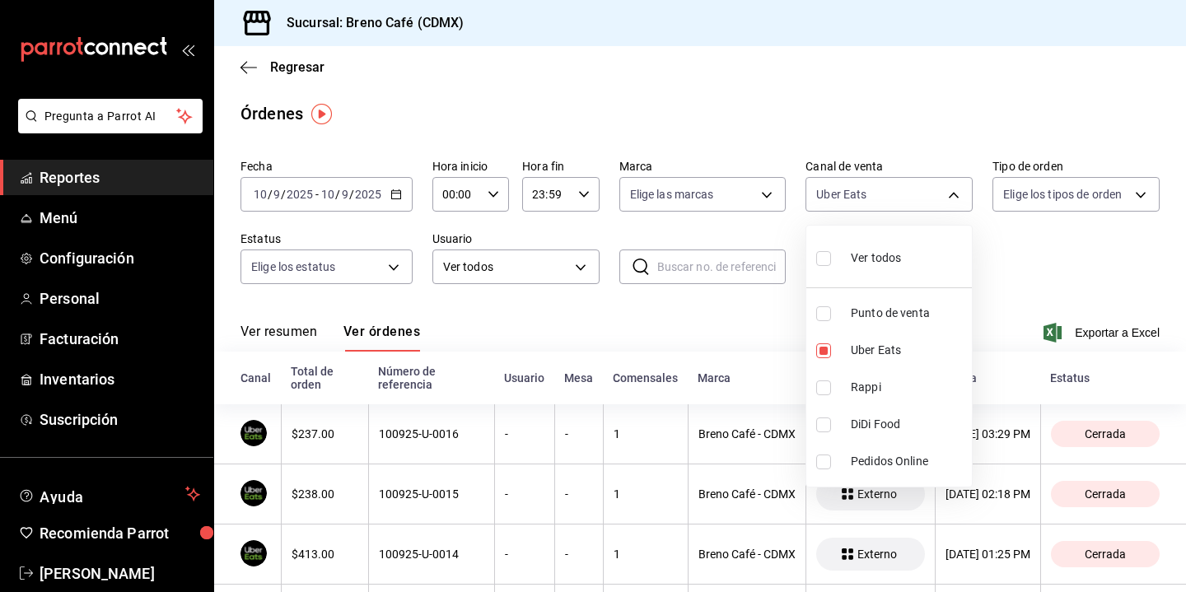
click at [1016, 258] on div at bounding box center [593, 296] width 1186 height 592
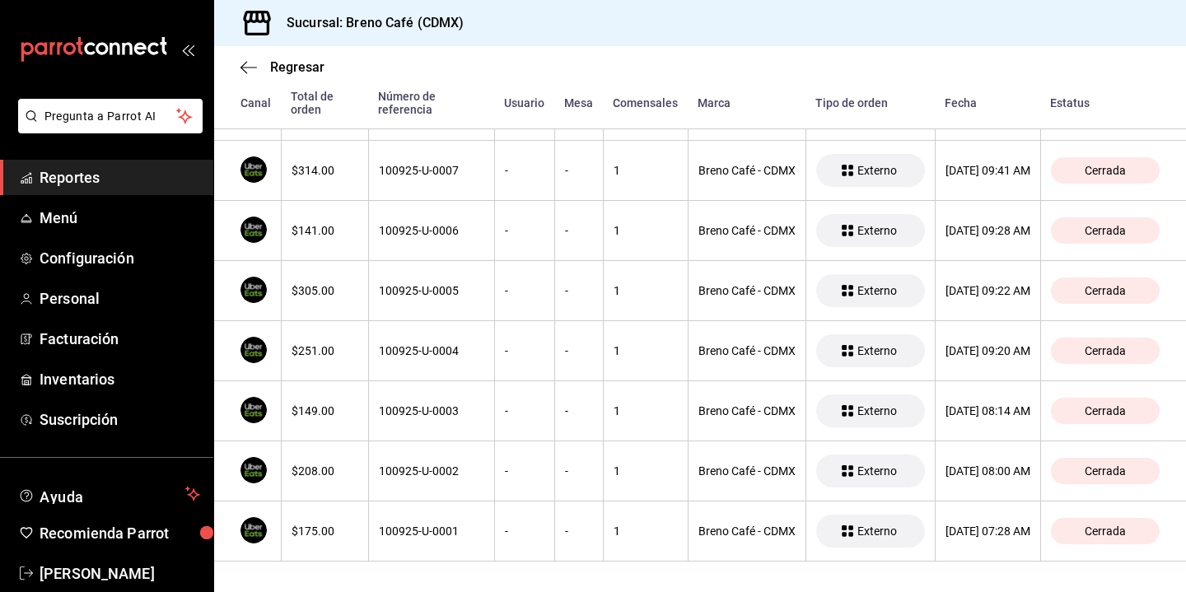
scroll to position [839, 0]
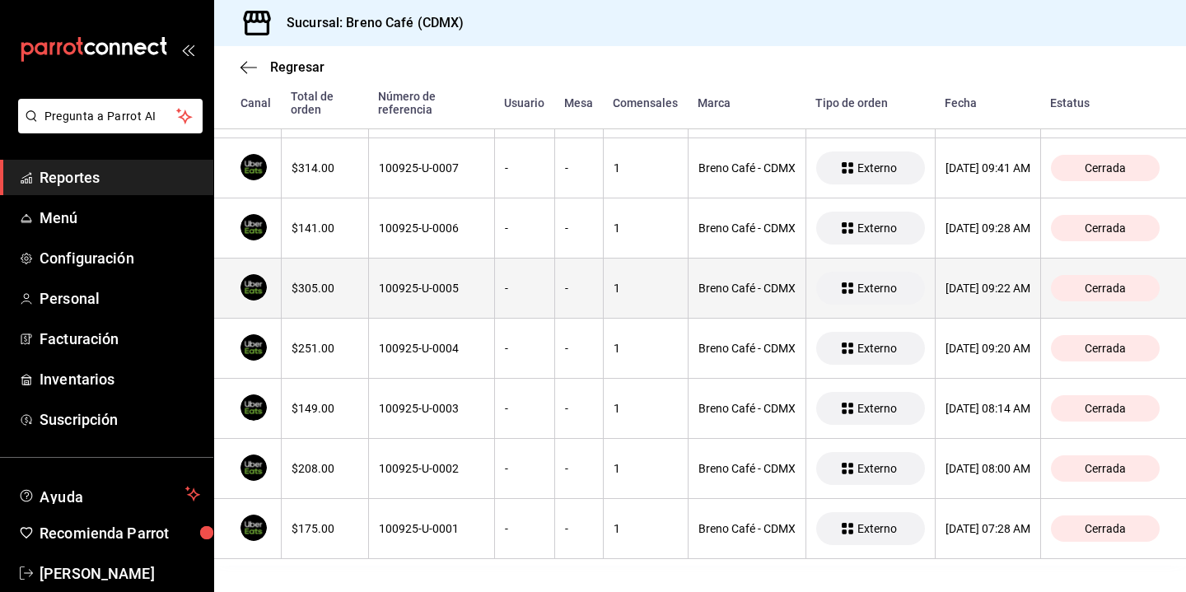
click at [851, 292] on span "Externo" at bounding box center [877, 288] width 53 height 13
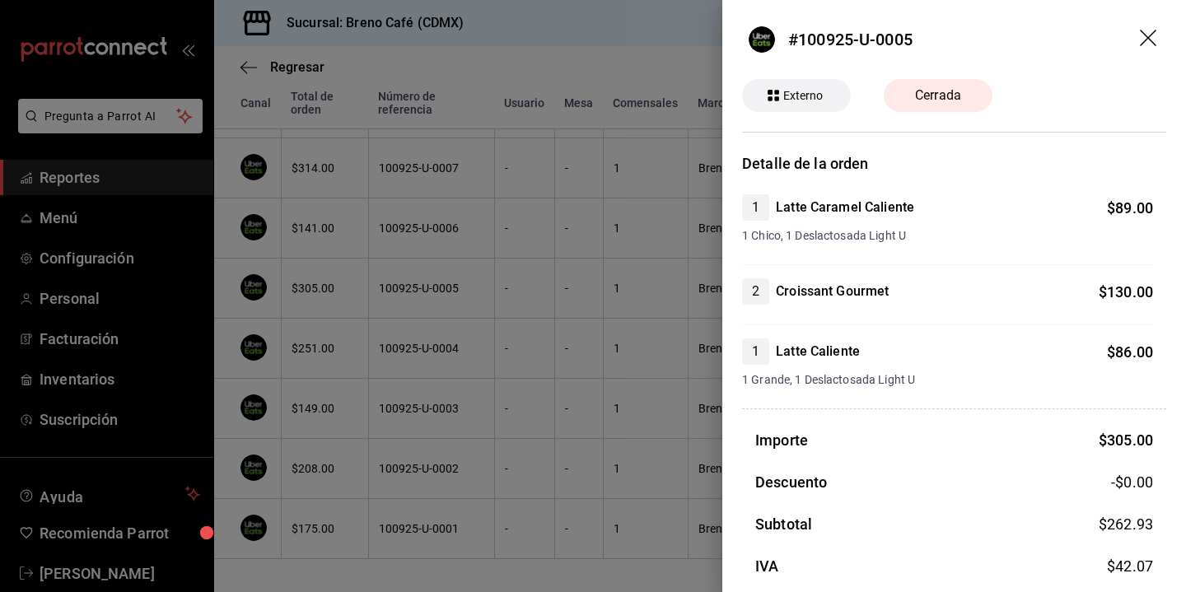
click at [796, 96] on span "Externo" at bounding box center [804, 95] width 54 height 17
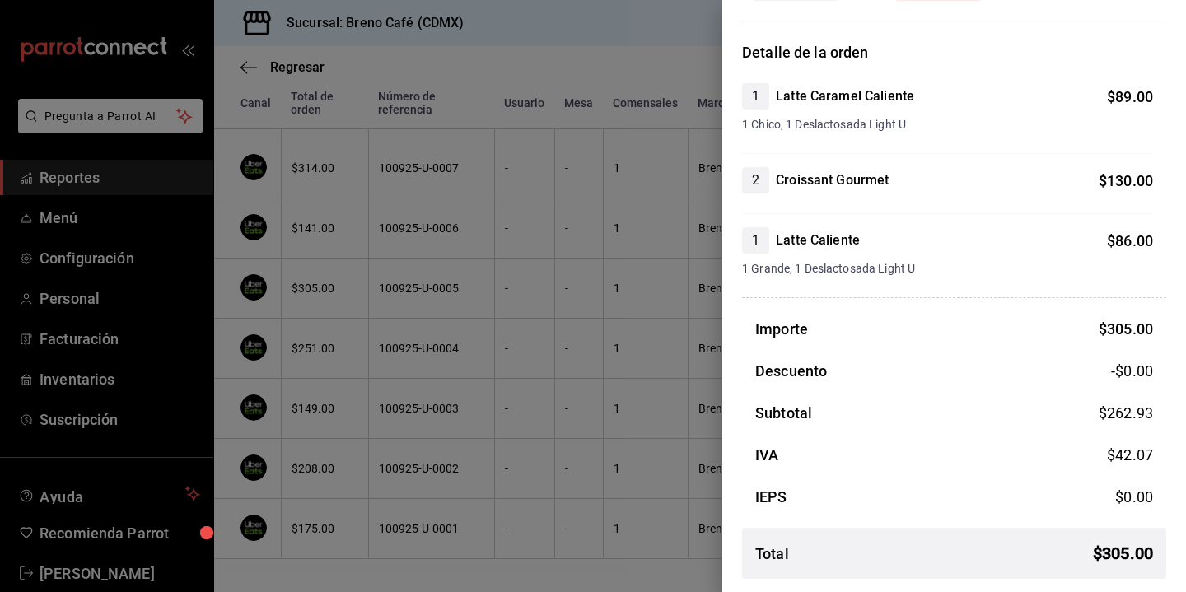
scroll to position [0, 0]
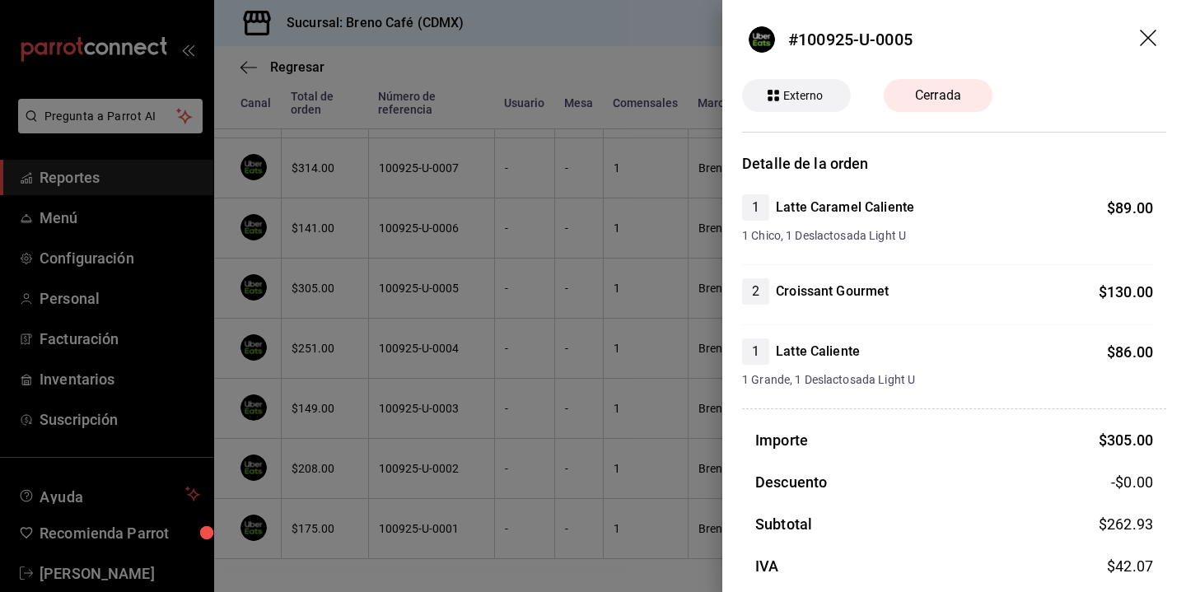
click at [1149, 28] on header "#100925-U-0005" at bounding box center [955, 39] width 464 height 79
click at [1139, 40] on header "#100925-U-0005" at bounding box center [955, 39] width 464 height 79
click at [1160, 36] on header "#100925-U-0005" at bounding box center [955, 39] width 464 height 79
click at [1149, 40] on icon "drag" at bounding box center [1150, 40] width 20 height 20
